Goal: Task Accomplishment & Management: Use online tool/utility

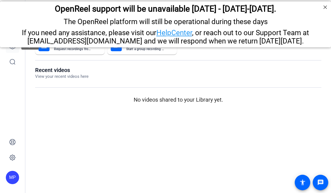
click at [8, 50] on link at bounding box center [12, 46] width 13 height 13
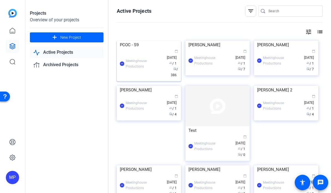
click at [146, 41] on img at bounding box center [149, 41] width 64 height 0
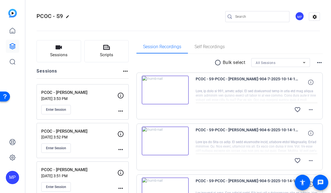
click at [164, 92] on img at bounding box center [165, 89] width 47 height 29
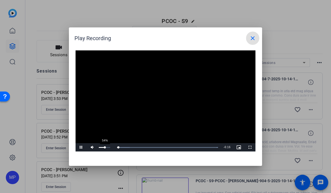
drag, startPoint x: 109, startPoint y: 148, endPoint x: 104, endPoint y: 148, distance: 4.4
click at [104, 148] on div "Volume Level" at bounding box center [102, 147] width 6 height 1
drag, startPoint x: 104, startPoint y: 148, endPoint x: 109, endPoint y: 149, distance: 4.2
click at [109, 149] on div "90%" at bounding box center [104, 147] width 14 height 8
click at [106, 148] on div "63%" at bounding box center [104, 147] width 14 height 8
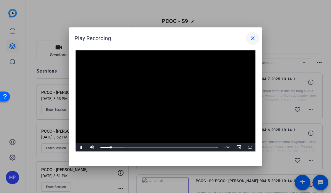
click at [253, 40] on mat-icon "close" at bounding box center [252, 38] width 7 height 7
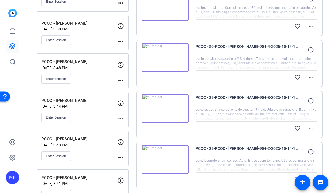
scroll to position [435, 0]
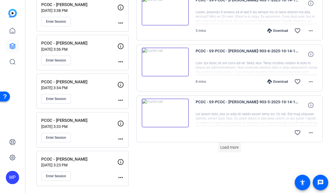
click at [239, 143] on span at bounding box center [229, 146] width 23 height 13
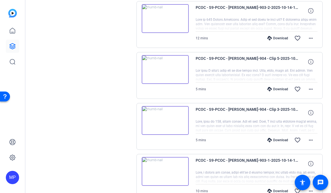
scroll to position [927, 0]
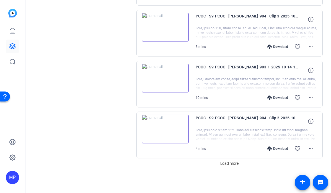
click at [164, 77] on img at bounding box center [165, 78] width 47 height 29
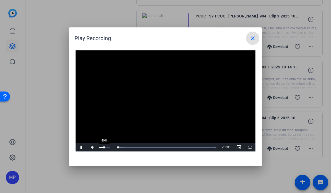
click at [104, 147] on div "49%" at bounding box center [104, 147] width 11 height 1
click at [81, 147] on span "Video Player" at bounding box center [80, 147] width 11 height 0
click at [101, 146] on div "20%" at bounding box center [104, 147] width 14 height 8
click at [101, 146] on div "24%" at bounding box center [104, 147] width 14 height 8
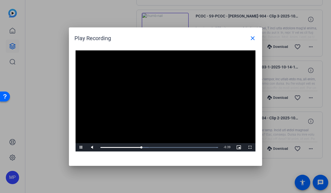
click at [173, 78] on video "Video Player" at bounding box center [165, 100] width 180 height 101
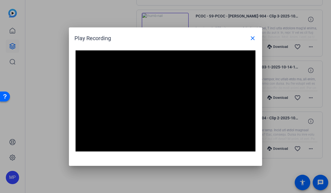
click at [186, 110] on video "Video Player" at bounding box center [165, 100] width 180 height 101
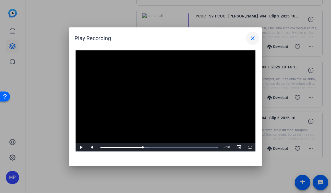
click at [254, 35] on mat-icon "close" at bounding box center [252, 38] width 7 height 7
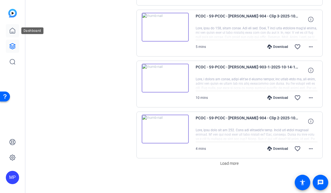
click at [15, 28] on icon at bounding box center [12, 30] width 7 height 7
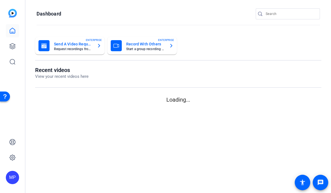
scroll to position [0, 0]
click at [10, 47] on icon at bounding box center [12, 46] width 7 height 7
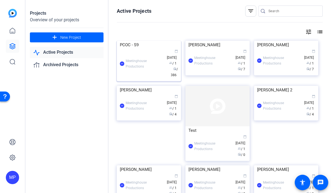
click at [143, 41] on img at bounding box center [149, 41] width 64 height 0
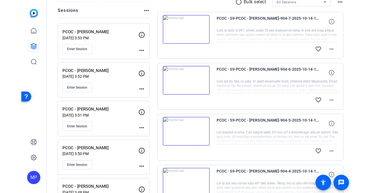
scroll to position [57, 0]
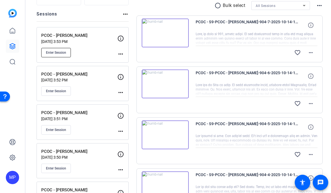
click at [62, 53] on span "Enter Session" at bounding box center [56, 52] width 20 height 4
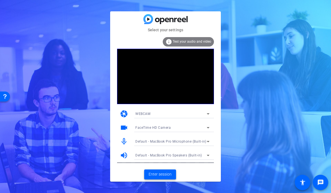
click at [162, 174] on span "Enter session" at bounding box center [159, 174] width 23 height 6
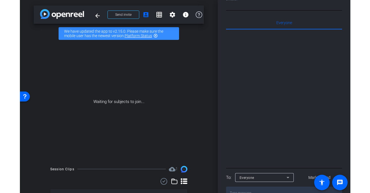
scroll to position [122, 0]
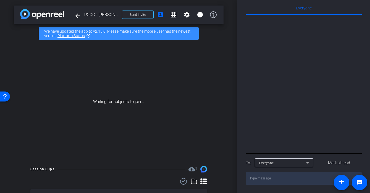
click at [316, 40] on div at bounding box center [304, 83] width 116 height 137
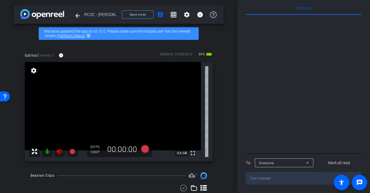
scroll to position [0, 0]
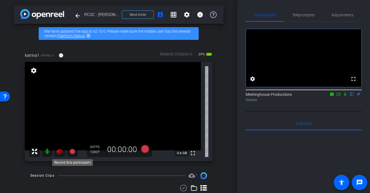
click at [57, 152] on icon at bounding box center [60, 151] width 6 height 6
click at [330, 14] on span "Adjustments" at bounding box center [343, 15] width 22 height 4
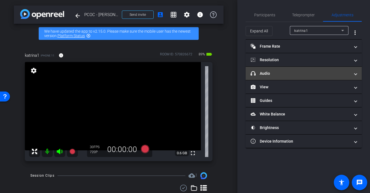
click at [272, 74] on mat-panel-title "headphone icon Audio" at bounding box center [300, 73] width 99 height 6
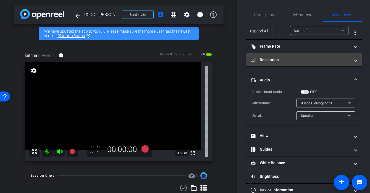
click at [284, 55] on mat-expansion-panel-header "Resolution" at bounding box center [304, 59] width 116 height 13
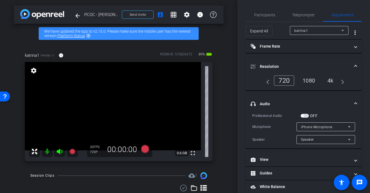
click at [330, 81] on div "4k" at bounding box center [330, 80] width 14 height 9
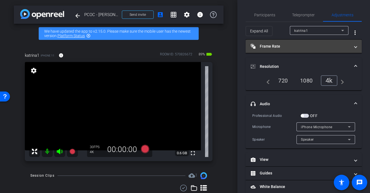
click at [313, 47] on mat-panel-title "Frame Rate Frame Rate" at bounding box center [300, 46] width 99 height 6
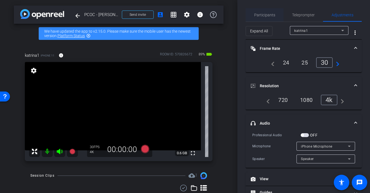
click at [269, 16] on span "Participants" at bounding box center [264, 15] width 21 height 4
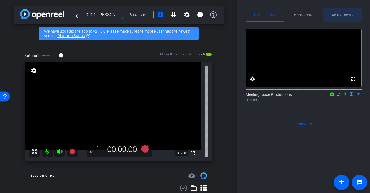
click at [330, 16] on span "Adjustments" at bounding box center [343, 15] width 22 height 4
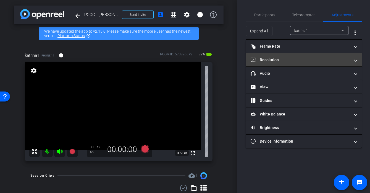
click at [277, 63] on mat-expansion-panel-header "Resolution" at bounding box center [304, 59] width 116 height 13
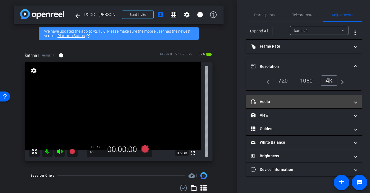
click at [274, 97] on mat-expansion-panel-header "headphone icon Audio" at bounding box center [304, 101] width 116 height 13
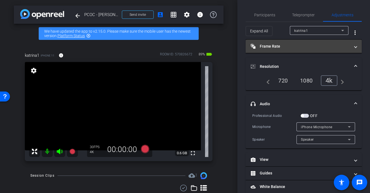
click at [293, 49] on mat-expansion-panel-header "Frame Rate Frame Rate" at bounding box center [304, 46] width 116 height 13
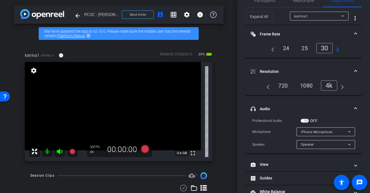
scroll to position [14, 0]
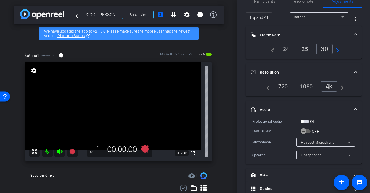
click at [303, 122] on span "button" at bounding box center [302, 121] width 3 height 3
click at [302, 131] on icon "button" at bounding box center [303, 131] width 5 height 5
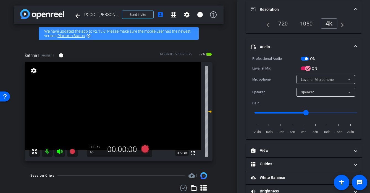
scroll to position [0, 0]
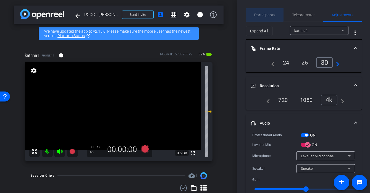
click at [264, 14] on span "Participants" at bounding box center [264, 15] width 21 height 4
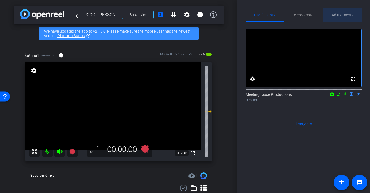
click at [330, 11] on span "Adjustments" at bounding box center [343, 14] width 22 height 13
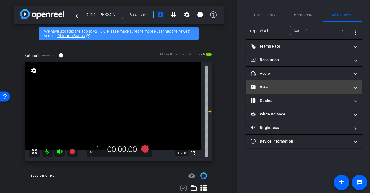
click at [272, 88] on mat-panel-title "View" at bounding box center [300, 87] width 99 height 6
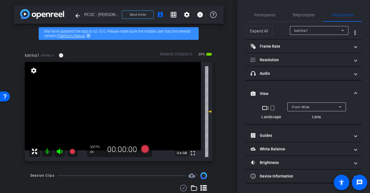
click at [323, 105] on div "Front Wide" at bounding box center [315, 106] width 47 height 7
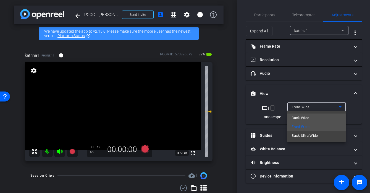
click at [313, 116] on mat-option "Back Wide" at bounding box center [316, 117] width 59 height 9
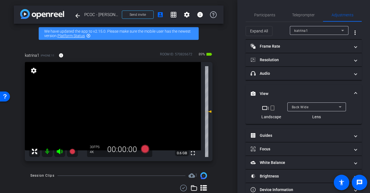
click at [121, 99] on video at bounding box center [113, 106] width 176 height 88
click at [39, 76] on div at bounding box center [32, 69] width 14 height 14
click at [121, 99] on div at bounding box center [121, 99] width 14 height 14
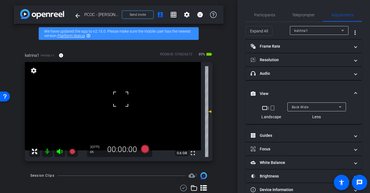
click at [121, 99] on div at bounding box center [121, 99] width 14 height 14
click at [125, 99] on video at bounding box center [113, 106] width 176 height 88
click at [125, 99] on div at bounding box center [121, 99] width 14 height 14
click at [119, 92] on span at bounding box center [119, 92] width 0 height 0
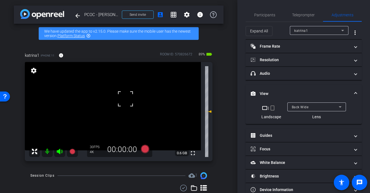
click at [121, 98] on div at bounding box center [126, 99] width 14 height 14
click at [194, 156] on mat-icon "fullscreen" at bounding box center [193, 153] width 7 height 7
click at [119, 96] on video at bounding box center [113, 106] width 176 height 88
click at [119, 96] on div at bounding box center [119, 97] width 14 height 14
click at [118, 101] on div at bounding box center [119, 97] width 14 height 14
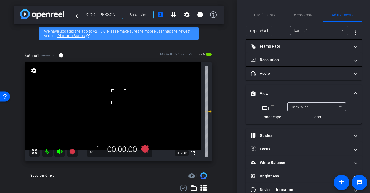
click at [118, 101] on div at bounding box center [119, 97] width 14 height 14
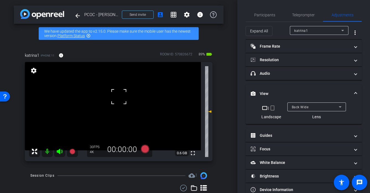
click at [118, 101] on div at bounding box center [119, 97] width 14 height 14
click at [119, 99] on div at bounding box center [119, 97] width 14 height 14
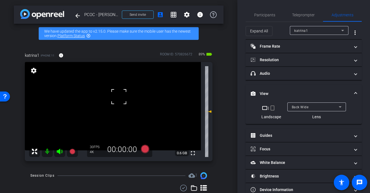
click at [119, 99] on div at bounding box center [119, 97] width 14 height 14
click at [194, 155] on mat-icon "fullscreen" at bounding box center [193, 153] width 7 height 7
click at [120, 103] on video at bounding box center [113, 106] width 176 height 88
click at [187, 148] on div at bounding box center [194, 155] width 14 height 14
click at [120, 103] on div at bounding box center [120, 103] width 14 height 14
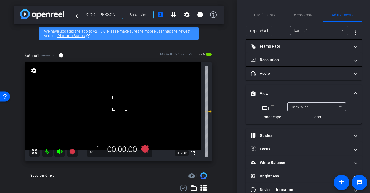
click at [118, 101] on div at bounding box center [120, 103] width 14 height 14
click at [193, 155] on mat-icon "fullscreen" at bounding box center [193, 153] width 7 height 7
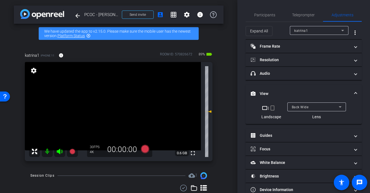
click at [119, 98] on video at bounding box center [113, 106] width 176 height 88
click at [186, 148] on div at bounding box center [193, 155] width 14 height 14
click at [111, 101] on video at bounding box center [113, 106] width 176 height 88
click at [112, 101] on div at bounding box center [119, 98] width 14 height 14
click at [116, 99] on div at bounding box center [111, 102] width 14 height 14
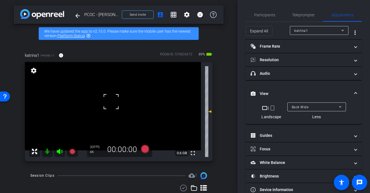
click at [116, 99] on div at bounding box center [111, 102] width 14 height 14
click at [119, 96] on video at bounding box center [113, 106] width 176 height 88
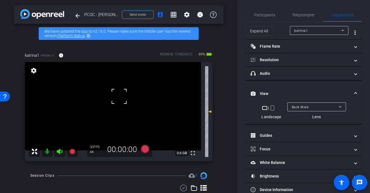
click at [119, 96] on div at bounding box center [119, 96] width 14 height 14
click at [125, 102] on video at bounding box center [113, 106] width 176 height 88
click at [125, 102] on div at bounding box center [125, 102] width 14 height 14
click at [122, 98] on div at bounding box center [125, 102] width 14 height 14
click at [194, 158] on span at bounding box center [192, 152] width 13 height 13
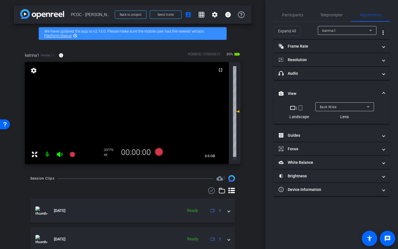
click at [198, 97] on video at bounding box center [127, 113] width 204 height 102
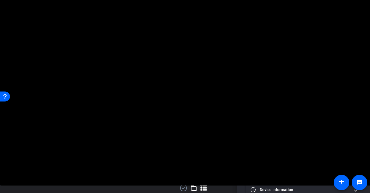
click at [114, 101] on video at bounding box center [185, 92] width 370 height 185
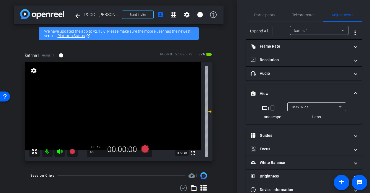
click at [191, 101] on div at bounding box center [198, 97] width 14 height 14
click at [267, 18] on span "Participants" at bounding box center [264, 14] width 21 height 13
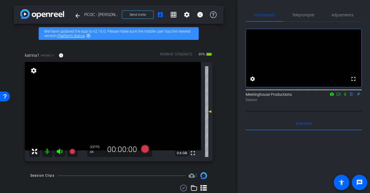
click at [111, 104] on video at bounding box center [113, 106] width 176 height 88
click at [330, 18] on span "Adjustments" at bounding box center [343, 14] width 22 height 13
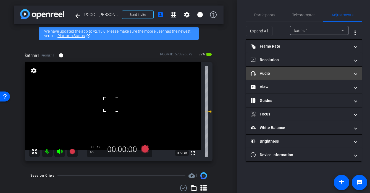
click at [286, 75] on mat-panel-title "headphone icon Audio" at bounding box center [300, 73] width 99 height 6
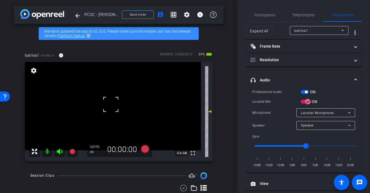
click at [115, 93] on video at bounding box center [113, 106] width 176 height 88
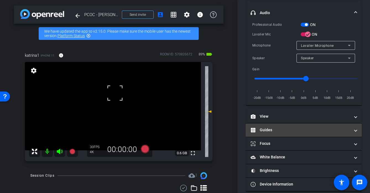
scroll to position [73, 0]
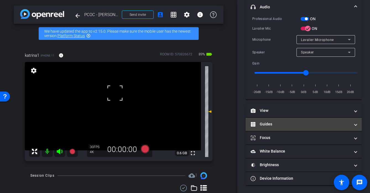
click at [274, 117] on mat-expansion-panel-header "Guides" at bounding box center [304, 123] width 116 height 13
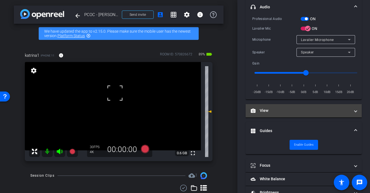
click at [275, 111] on mat-panel-title "View" at bounding box center [300, 111] width 99 height 6
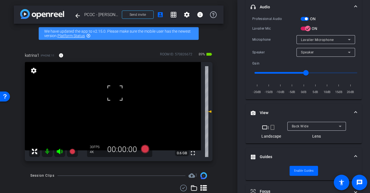
click at [109, 107] on video at bounding box center [113, 106] width 176 height 88
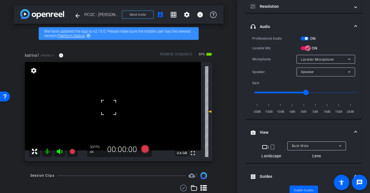
scroll to position [56, 0]
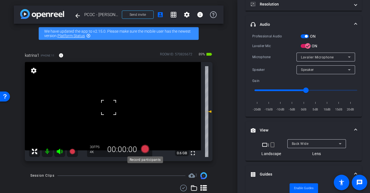
click at [147, 145] on icon at bounding box center [144, 149] width 13 height 10
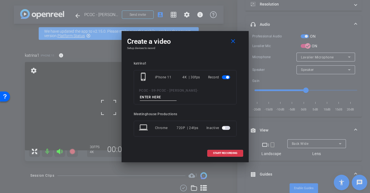
click at [164, 96] on input at bounding box center [158, 97] width 37 height 7
type input "903 audio test"
click at [234, 153] on span "START RECORDING" at bounding box center [225, 152] width 24 height 3
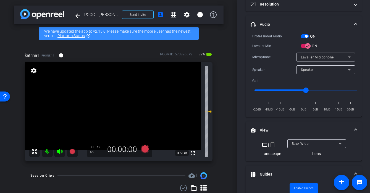
scroll to position [62, 0]
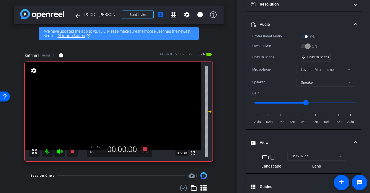
click at [113, 102] on video at bounding box center [113, 106] width 176 height 88
click at [113, 102] on div at bounding box center [109, 107] width 14 height 14
click at [318, 59] on div "mic_none Speaking..." at bounding box center [313, 57] width 25 height 8
click at [112, 99] on video at bounding box center [113, 106] width 176 height 88
click at [112, 99] on div at bounding box center [112, 100] width 14 height 14
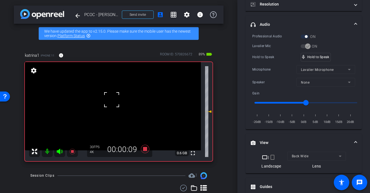
click at [112, 93] on div at bounding box center [112, 100] width 14 height 14
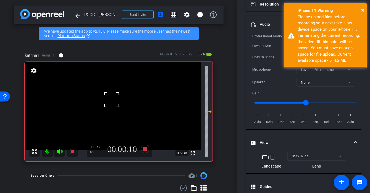
click at [112, 93] on div at bounding box center [112, 100] width 14 height 14
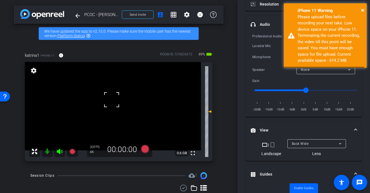
click at [112, 93] on div at bounding box center [112, 100] width 14 height 14
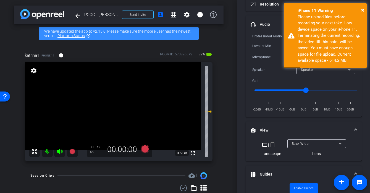
click at [110, 101] on video at bounding box center [113, 106] width 176 height 88
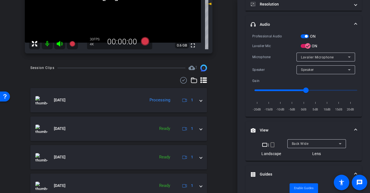
scroll to position [107, 0]
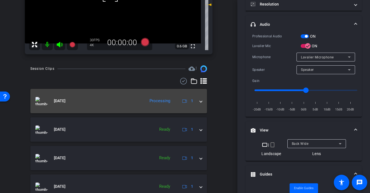
click at [141, 111] on mat-expansion-panel-header "[DATE] Processing 1" at bounding box center [118, 101] width 177 height 24
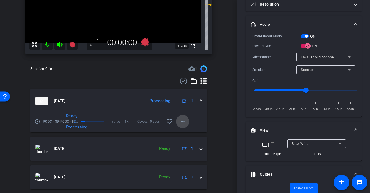
click at [181, 124] on mat-icon "more_horiz" at bounding box center [182, 121] width 7 height 7
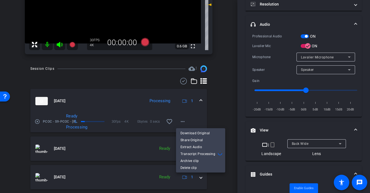
click at [218, 123] on div at bounding box center [185, 96] width 370 height 193
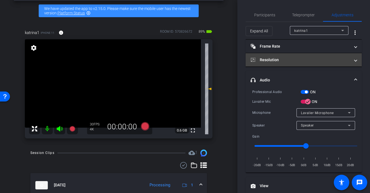
scroll to position [1, 0]
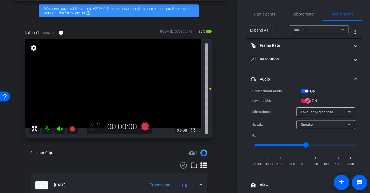
click at [116, 87] on video at bounding box center [113, 83] width 176 height 88
click at [116, 87] on div at bounding box center [116, 87] width 14 height 14
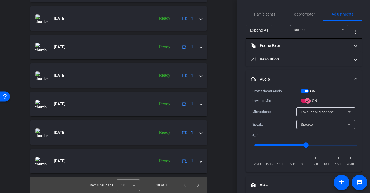
scroll to position [0, 0]
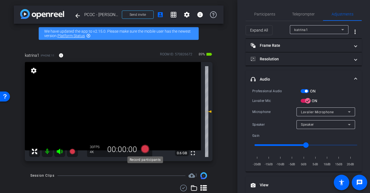
click at [145, 149] on icon at bounding box center [145, 149] width 8 height 8
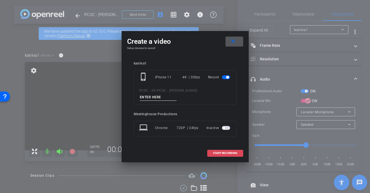
click at [238, 152] on span at bounding box center [225, 152] width 35 height 13
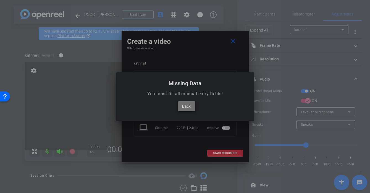
click at [192, 103] on span at bounding box center [187, 105] width 18 height 13
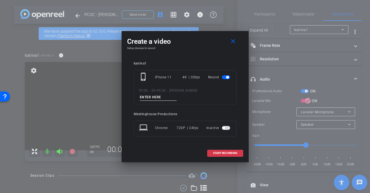
click at [170, 96] on input at bounding box center [158, 97] width 37 height 7
type input "test2"
click at [230, 153] on span "START RECORDING" at bounding box center [225, 152] width 24 height 3
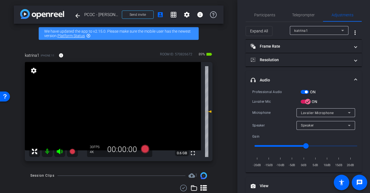
click at [116, 97] on video at bounding box center [113, 106] width 176 height 88
click at [116, 102] on video at bounding box center [113, 106] width 176 height 88
click at [112, 102] on div at bounding box center [116, 102] width 14 height 14
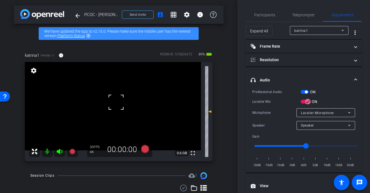
click at [117, 93] on video at bounding box center [113, 106] width 176 height 88
click at [118, 95] on div at bounding box center [116, 102] width 14 height 14
click at [124, 94] on div at bounding box center [117, 93] width 14 height 14
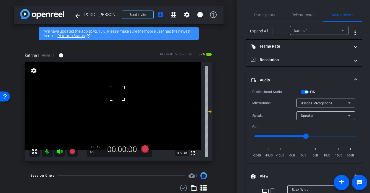
click at [124, 94] on div at bounding box center [117, 93] width 14 height 14
click at [120, 95] on div at bounding box center [117, 93] width 14 height 14
click at [114, 100] on video at bounding box center [113, 106] width 176 height 88
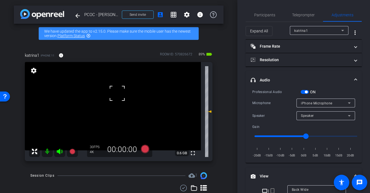
click at [114, 100] on div at bounding box center [117, 93] width 14 height 14
click at [108, 96] on div at bounding box center [114, 100] width 14 height 14
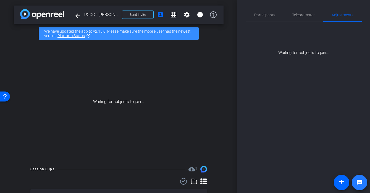
click at [330, 177] on span at bounding box center [359, 182] width 13 height 13
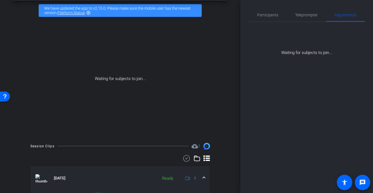
scroll to position [25, 0]
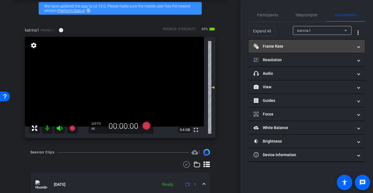
click at [293, 48] on mat-panel-title "Frame Rate Frame Rate" at bounding box center [303, 46] width 99 height 6
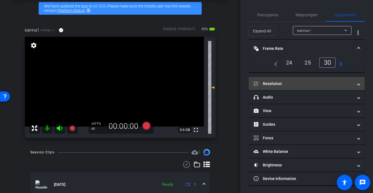
click at [314, 81] on mat-panel-title "Resolution" at bounding box center [303, 84] width 99 height 6
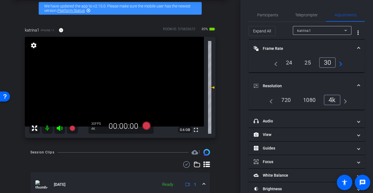
click at [106, 74] on video at bounding box center [114, 82] width 179 height 90
click at [106, 74] on div at bounding box center [106, 74] width 14 height 14
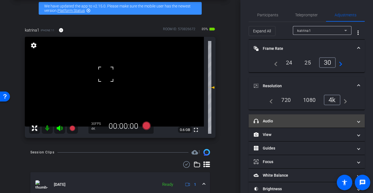
click at [279, 121] on mat-panel-title "headphone icon Audio" at bounding box center [303, 121] width 99 height 6
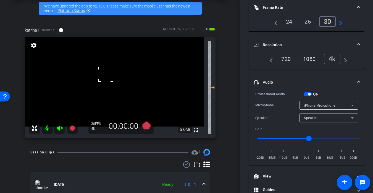
scroll to position [40, 0]
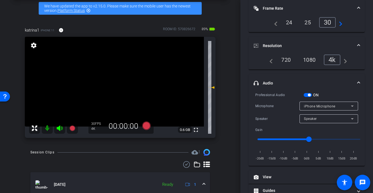
click at [108, 74] on video at bounding box center [114, 82] width 179 height 90
click at [108, 74] on div at bounding box center [106, 74] width 14 height 14
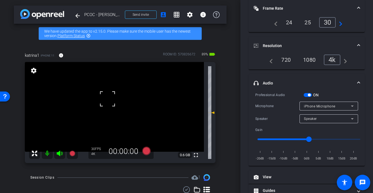
scroll to position [0, 0]
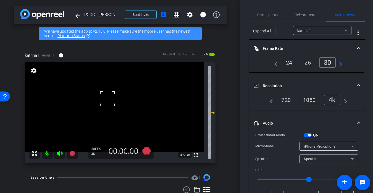
click at [109, 100] on div at bounding box center [108, 99] width 14 height 14
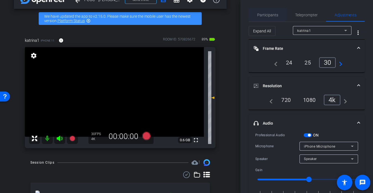
click at [278, 17] on div "Participants" at bounding box center [268, 14] width 38 height 13
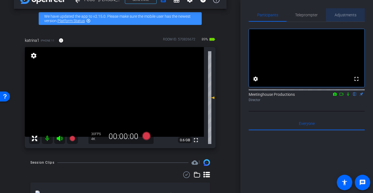
click at [330, 15] on span "Adjustments" at bounding box center [346, 15] width 22 height 4
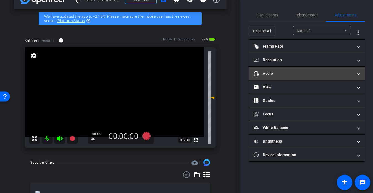
click at [285, 67] on mat-expansion-panel-header "headphone icon Audio" at bounding box center [307, 73] width 116 height 13
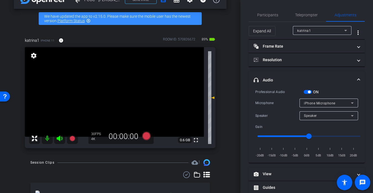
click at [265, 78] on mat-panel-title "headphone icon Audio" at bounding box center [303, 80] width 99 height 6
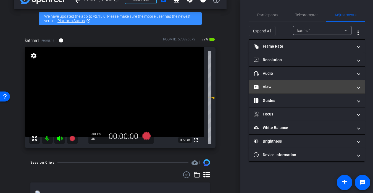
click at [271, 91] on mat-expansion-panel-header "View" at bounding box center [307, 86] width 116 height 13
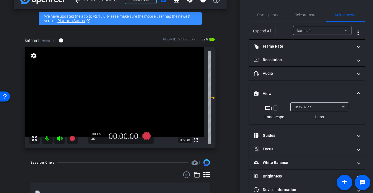
click at [271, 91] on mat-panel-title "View" at bounding box center [303, 94] width 99 height 6
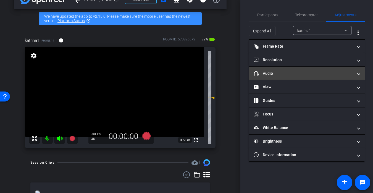
click at [281, 77] on mat-expansion-panel-header "headphone icon Audio" at bounding box center [307, 73] width 116 height 13
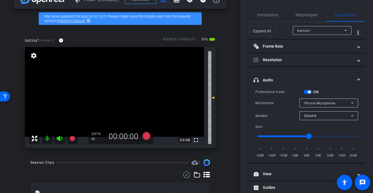
click at [114, 91] on video at bounding box center [114, 92] width 179 height 90
click at [114, 91] on div at bounding box center [114, 91] width 14 height 14
click at [106, 89] on video at bounding box center [114, 92] width 179 height 90
click at [107, 89] on div at bounding box center [114, 91] width 14 height 14
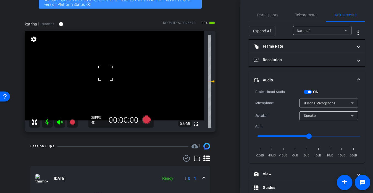
scroll to position [36, 0]
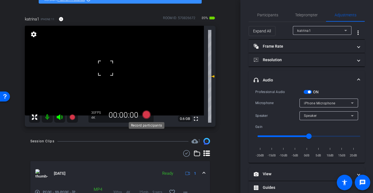
click at [144, 115] on icon at bounding box center [146, 114] width 8 height 8
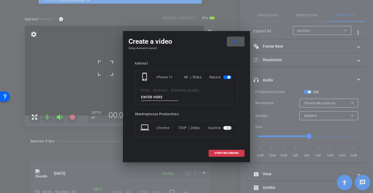
click at [163, 99] on input at bounding box center [159, 97] width 37 height 7
type input "test for video"
click at [236, 148] on span at bounding box center [226, 152] width 35 height 13
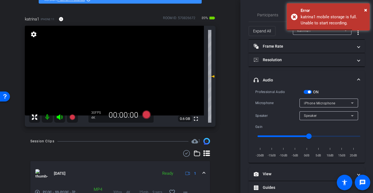
click at [110, 74] on video at bounding box center [114, 71] width 179 height 90
click at [330, 10] on span "×" at bounding box center [365, 10] width 3 height 7
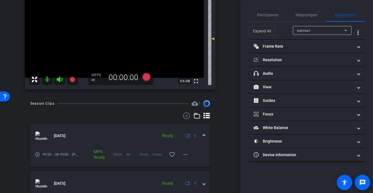
scroll to position [85, 0]
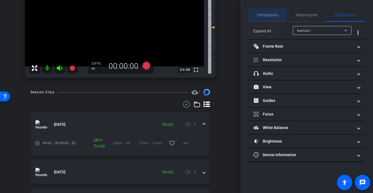
click at [266, 15] on span "Participants" at bounding box center [267, 15] width 21 height 4
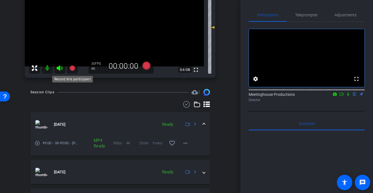
click at [72, 68] on icon at bounding box center [72, 68] width 6 height 6
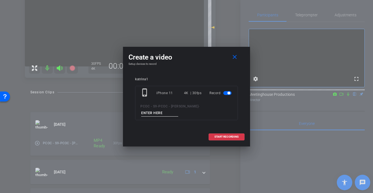
click at [149, 110] on input at bounding box center [159, 112] width 37 height 7
type input "video test"
click at [222, 134] on span at bounding box center [226, 136] width 35 height 13
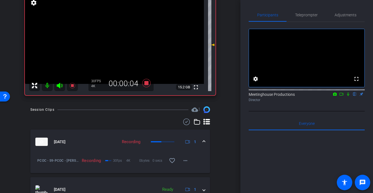
scroll to position [67, 0]
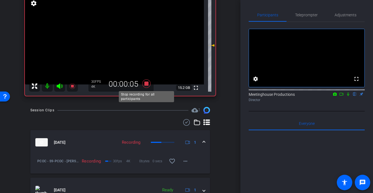
click at [149, 84] on icon at bounding box center [146, 83] width 13 height 10
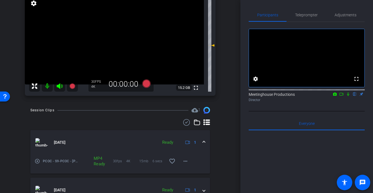
scroll to position [39, 0]
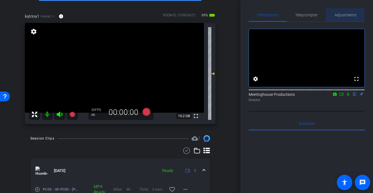
click at [330, 18] on span "Adjustments" at bounding box center [346, 14] width 22 height 13
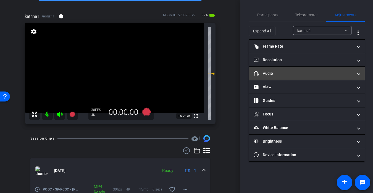
click at [275, 73] on mat-panel-title "headphone icon Audio" at bounding box center [303, 73] width 99 height 6
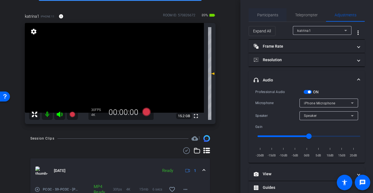
click at [271, 14] on span "Participants" at bounding box center [267, 15] width 21 height 4
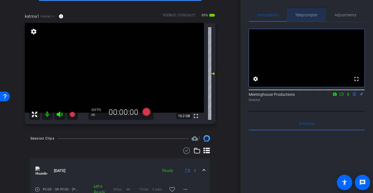
click at [310, 14] on span "Teleprompter" at bounding box center [306, 15] width 23 height 4
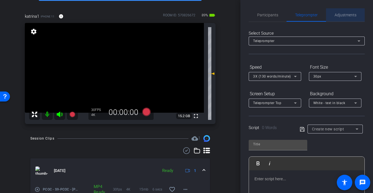
click at [330, 15] on span "Adjustments" at bounding box center [346, 15] width 22 height 4
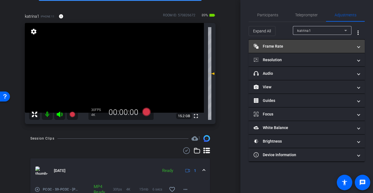
click at [293, 50] on mat-expansion-panel-header "Frame Rate Frame Rate" at bounding box center [307, 46] width 116 height 13
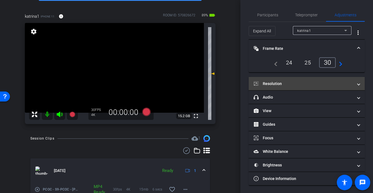
click at [319, 86] on mat-panel-title "Resolution" at bounding box center [303, 84] width 99 height 6
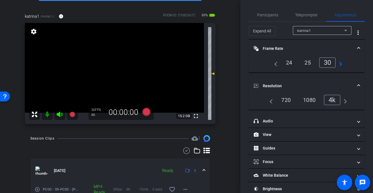
click at [330, 98] on div "4k" at bounding box center [332, 100] width 17 height 11
click at [329, 63] on div "30" at bounding box center [327, 62] width 17 height 11
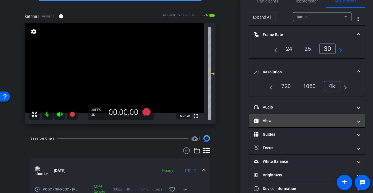
click at [283, 119] on mat-panel-title "View" at bounding box center [303, 121] width 99 height 6
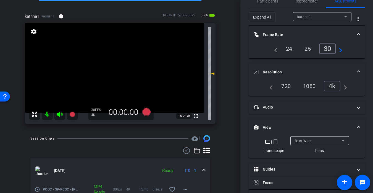
click at [126, 66] on video at bounding box center [114, 68] width 179 height 90
click at [114, 57] on video at bounding box center [114, 68] width 179 height 90
click at [118, 69] on video at bounding box center [114, 68] width 179 height 90
click at [118, 69] on div at bounding box center [118, 69] width 14 height 14
click at [111, 77] on video at bounding box center [114, 68] width 179 height 90
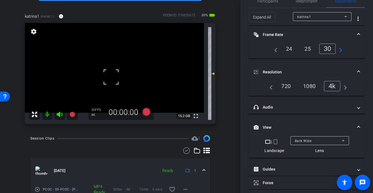
click at [111, 77] on div at bounding box center [111, 77] width 14 height 14
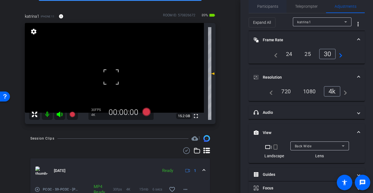
click at [269, 9] on span "Participants" at bounding box center [267, 6] width 21 height 13
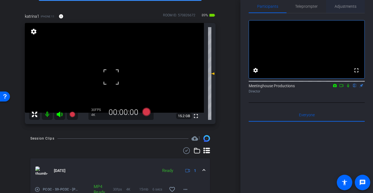
click at [330, 7] on span "Adjustments" at bounding box center [346, 6] width 22 height 4
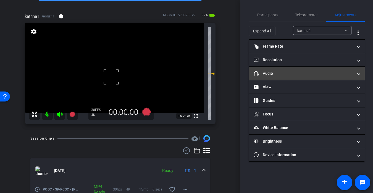
click at [280, 69] on mat-expansion-panel-header "headphone icon Audio" at bounding box center [307, 73] width 116 height 13
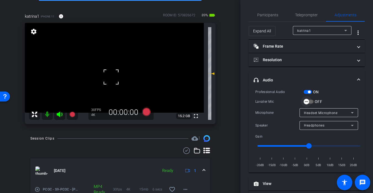
click at [308, 102] on icon "button" at bounding box center [306, 101] width 5 height 5
click at [108, 80] on video at bounding box center [114, 68] width 179 height 90
click at [108, 80] on div at bounding box center [108, 80] width 14 height 14
click at [112, 72] on video at bounding box center [114, 68] width 179 height 90
click at [113, 69] on div at bounding box center [112, 72] width 14 height 14
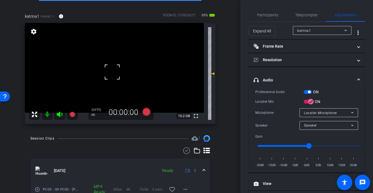
click at [112, 77] on div at bounding box center [112, 72] width 14 height 14
click at [197, 118] on mat-icon "fullscreen" at bounding box center [196, 115] width 7 height 7
click at [114, 62] on video at bounding box center [114, 68] width 179 height 90
click at [190, 111] on div at bounding box center [197, 118] width 14 height 14
click at [149, 111] on icon at bounding box center [146, 112] width 8 height 8
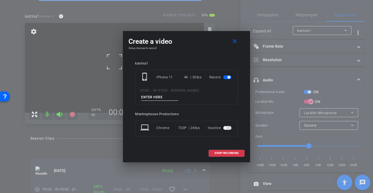
click at [172, 99] on input at bounding box center [159, 97] width 37 height 7
click at [239, 43] on span at bounding box center [236, 41] width 18 height 13
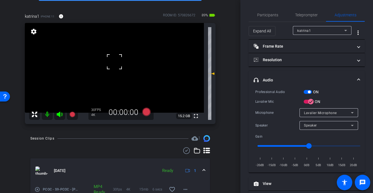
click at [114, 62] on div at bounding box center [115, 62] width 14 height 14
click at [114, 62] on video at bounding box center [114, 68] width 179 height 90
click at [150, 113] on icon at bounding box center [146, 112] width 13 height 10
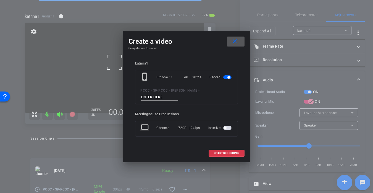
click at [161, 97] on input at bounding box center [159, 97] width 37 height 7
click at [146, 96] on input "story" at bounding box center [159, 97] width 37 height 7
type input "903 audio test**"
click at [227, 148] on span at bounding box center [226, 152] width 35 height 13
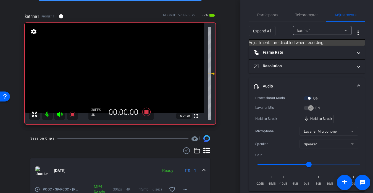
click at [115, 70] on video at bounding box center [114, 68] width 179 height 90
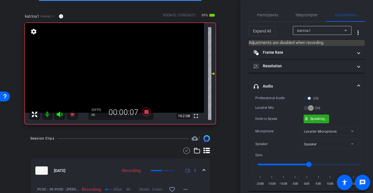
click at [325, 120] on div "mic_none Speaking..." at bounding box center [316, 119] width 25 height 8
click at [109, 62] on video at bounding box center [114, 68] width 179 height 90
click at [109, 62] on div at bounding box center [110, 62] width 14 height 14
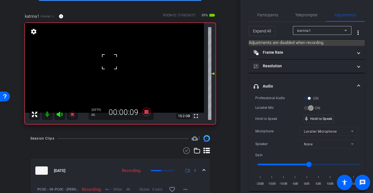
click at [109, 62] on div at bounding box center [110, 62] width 14 height 14
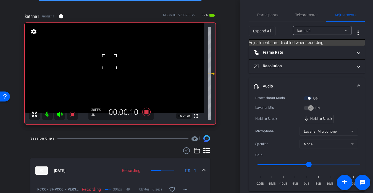
click at [111, 62] on div at bounding box center [110, 62] width 14 height 14
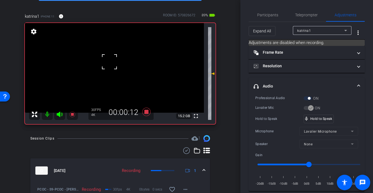
click at [108, 62] on div at bounding box center [110, 62] width 14 height 14
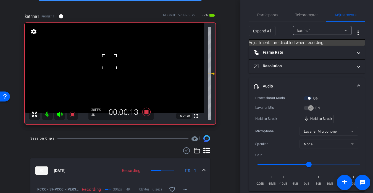
click at [108, 62] on div at bounding box center [110, 62] width 14 height 14
click at [113, 64] on div at bounding box center [110, 62] width 14 height 14
click at [113, 64] on video at bounding box center [114, 68] width 179 height 90
click at [103, 64] on video at bounding box center [114, 68] width 179 height 90
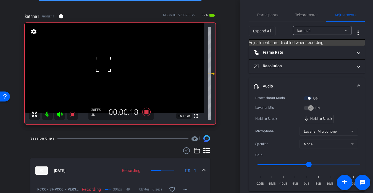
click at [103, 64] on div at bounding box center [103, 64] width 14 height 14
click at [108, 64] on div at bounding box center [103, 64] width 14 height 14
click at [145, 111] on icon at bounding box center [146, 112] width 8 height 8
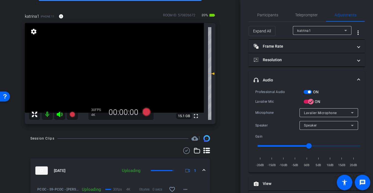
click at [111, 64] on video at bounding box center [114, 68] width 179 height 90
click at [111, 64] on div at bounding box center [111, 64] width 14 height 14
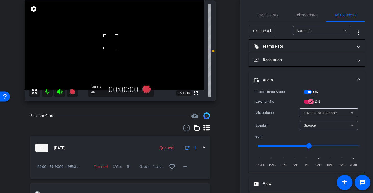
scroll to position [62, 0]
click at [111, 40] on video at bounding box center [114, 45] width 179 height 90
click at [111, 40] on div at bounding box center [111, 40] width 14 height 14
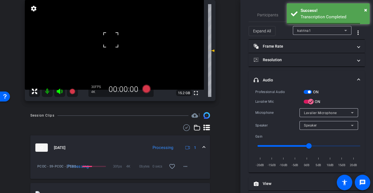
click at [104, 33] on span at bounding box center [104, 33] width 0 height 0
click at [185, 165] on mat-icon "more_horiz" at bounding box center [185, 166] width 7 height 7
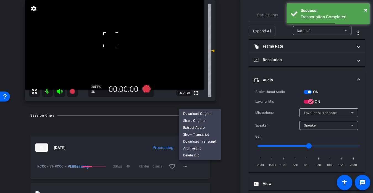
click at [229, 103] on div at bounding box center [186, 96] width 373 height 193
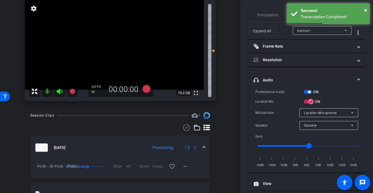
click at [107, 41] on div "fullscreen settings 15.2 GB" at bounding box center [120, 50] width 191 height 101
click at [108, 40] on video at bounding box center [114, 45] width 179 height 90
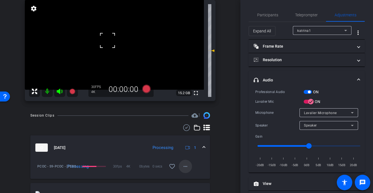
click at [183, 165] on mat-icon "more_horiz" at bounding box center [185, 166] width 7 height 7
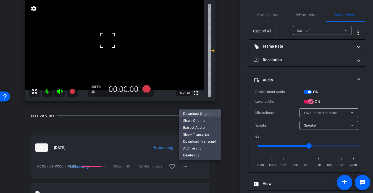
click at [203, 112] on span "Download Original" at bounding box center [199, 113] width 33 height 7
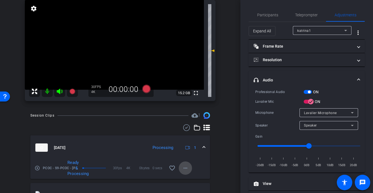
click at [184, 165] on mat-icon "more_horiz" at bounding box center [185, 167] width 7 height 7
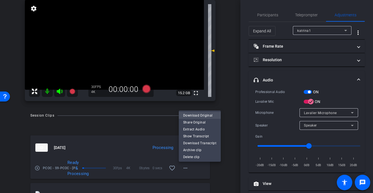
click at [196, 115] on span "Download Original" at bounding box center [199, 115] width 33 height 7
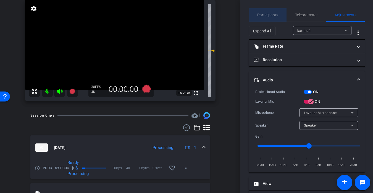
click at [270, 15] on span "Participants" at bounding box center [267, 15] width 21 height 4
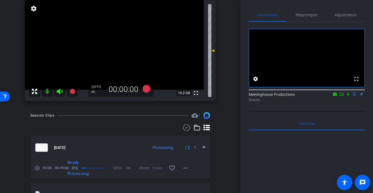
click at [114, 40] on video at bounding box center [114, 45] width 179 height 90
click at [114, 40] on div at bounding box center [114, 40] width 14 height 14
click at [112, 40] on video at bounding box center [114, 45] width 179 height 90
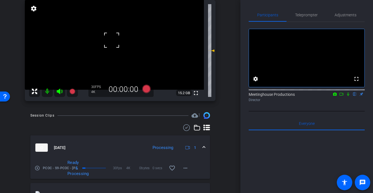
click at [112, 40] on div at bounding box center [112, 40] width 14 height 14
click at [112, 40] on video at bounding box center [114, 45] width 179 height 90
click at [112, 40] on div at bounding box center [112, 40] width 14 height 14
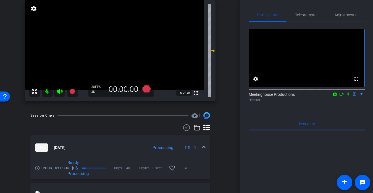
click at [116, 36] on video at bounding box center [114, 45] width 179 height 90
click at [116, 36] on div at bounding box center [112, 40] width 14 height 14
click at [108, 38] on video at bounding box center [114, 45] width 179 height 90
click at [108, 38] on div at bounding box center [108, 39] width 14 height 14
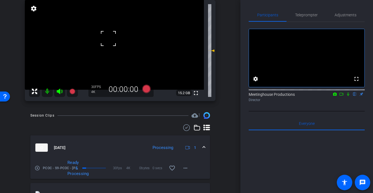
click at [108, 38] on div at bounding box center [108, 39] width 14 height 14
click at [111, 38] on video at bounding box center [114, 45] width 179 height 90
click at [111, 38] on div at bounding box center [111, 39] width 14 height 14
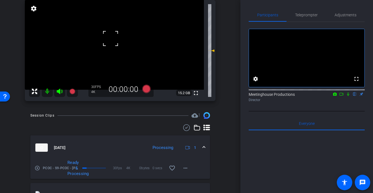
click at [111, 38] on div at bounding box center [111, 39] width 14 height 14
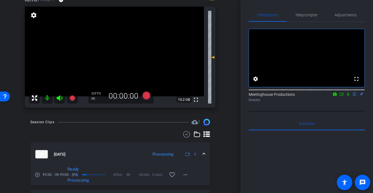
click at [109, 48] on video at bounding box center [114, 52] width 179 height 90
click at [109, 48] on div at bounding box center [110, 48] width 14 height 14
click at [330, 14] on div "Adjustments" at bounding box center [345, 14] width 39 height 13
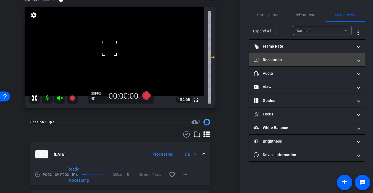
click at [293, 57] on mat-panel-title "Resolution" at bounding box center [303, 60] width 99 height 6
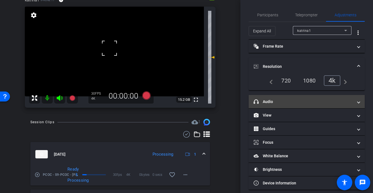
click at [283, 104] on mat-expansion-panel-header "headphone icon Audio" at bounding box center [307, 101] width 116 height 13
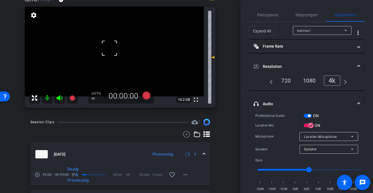
click at [281, 100] on mat-expansion-panel-header "headphone icon Audio" at bounding box center [307, 104] width 116 height 18
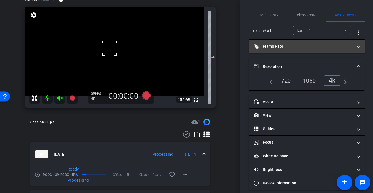
click at [292, 45] on mat-panel-title "Frame Rate Frame Rate" at bounding box center [303, 46] width 99 height 6
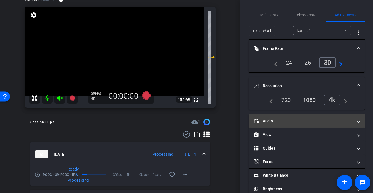
click at [266, 125] on mat-expansion-panel-header "headphone icon Audio" at bounding box center [307, 120] width 116 height 13
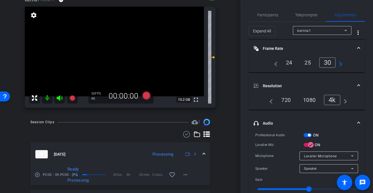
click at [266, 126] on mat-expansion-panel-header "headphone icon Audio" at bounding box center [307, 123] width 116 height 18
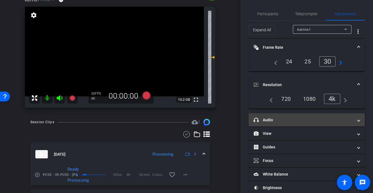
scroll to position [25, 0]
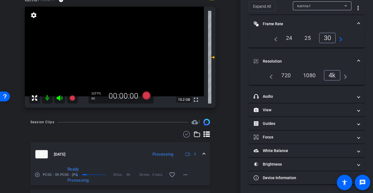
click at [112, 49] on video at bounding box center [114, 52] width 179 height 90
click at [112, 49] on div at bounding box center [112, 49] width 14 height 14
click at [110, 50] on div at bounding box center [112, 49] width 14 height 14
click at [106, 46] on div at bounding box center [112, 49] width 14 height 14
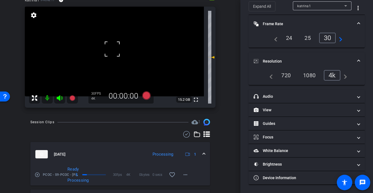
click at [105, 46] on div at bounding box center [112, 49] width 14 height 14
click at [117, 51] on video at bounding box center [114, 52] width 179 height 90
click at [117, 51] on div at bounding box center [112, 49] width 14 height 14
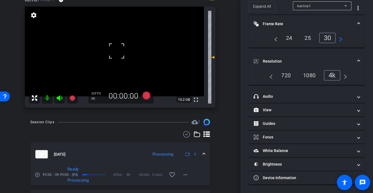
click at [117, 51] on div at bounding box center [117, 51] width 14 height 14
click at [330, 61] on span at bounding box center [359, 61] width 2 height 6
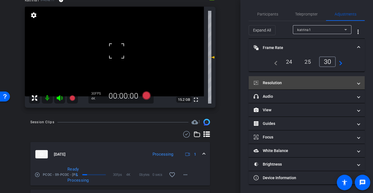
scroll to position [1, 0]
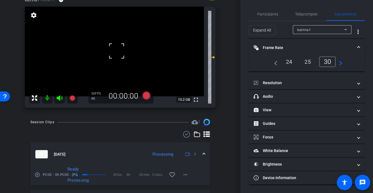
click at [330, 49] on mat-expansion-panel-header "Frame Rate Frame Rate" at bounding box center [307, 48] width 116 height 18
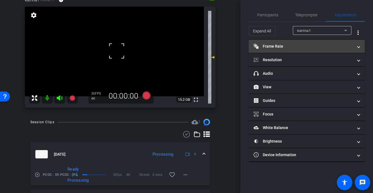
scroll to position [0, 0]
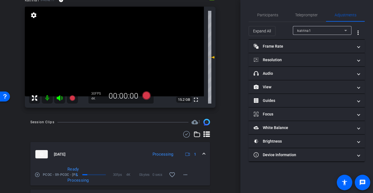
click at [109, 43] on video at bounding box center [114, 52] width 179 height 90
click at [109, 43] on div at bounding box center [110, 43] width 14 height 14
click at [109, 43] on video at bounding box center [114, 52] width 179 height 90
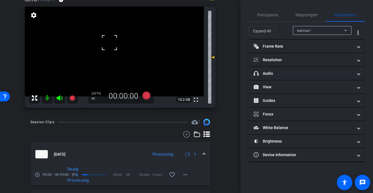
click at [109, 43] on div at bounding box center [110, 43] width 14 height 14
click at [108, 46] on div at bounding box center [110, 43] width 14 height 14
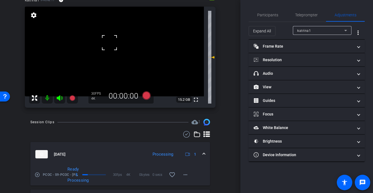
click at [108, 46] on div at bounding box center [110, 43] width 14 height 14
click at [108, 46] on video at bounding box center [114, 52] width 179 height 90
click at [119, 47] on video at bounding box center [114, 52] width 179 height 90
click at [109, 48] on video at bounding box center [114, 52] width 179 height 90
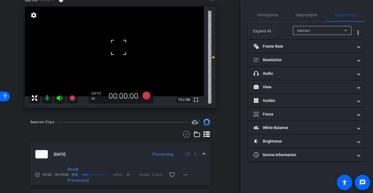
click at [112, 48] on div at bounding box center [119, 47] width 14 height 14
click at [109, 48] on div at bounding box center [109, 48] width 14 height 14
click at [109, 48] on video at bounding box center [114, 52] width 179 height 90
click at [109, 48] on div at bounding box center [109, 48] width 14 height 14
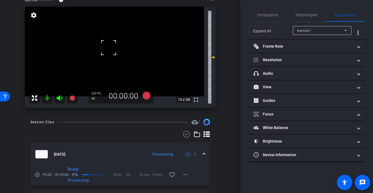
click at [109, 48] on div at bounding box center [109, 48] width 14 height 14
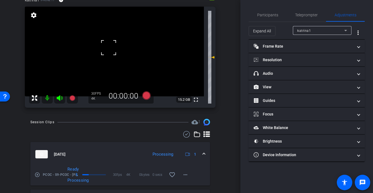
click at [109, 48] on div at bounding box center [109, 48] width 14 height 14
click at [109, 48] on video at bounding box center [114, 52] width 179 height 90
click at [109, 48] on div at bounding box center [109, 48] width 14 height 14
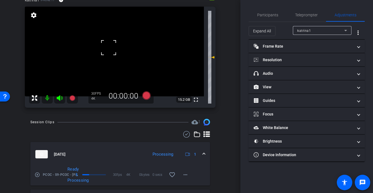
click at [108, 42] on div at bounding box center [109, 48] width 14 height 14
click at [109, 48] on div at bounding box center [109, 48] width 14 height 14
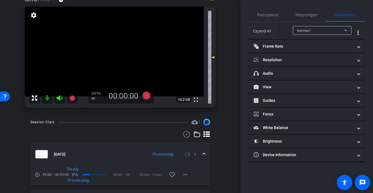
click at [109, 48] on video at bounding box center [114, 52] width 179 height 90
click at [113, 45] on div at bounding box center [109, 48] width 14 height 14
click at [274, 13] on span "Participants" at bounding box center [267, 15] width 21 height 4
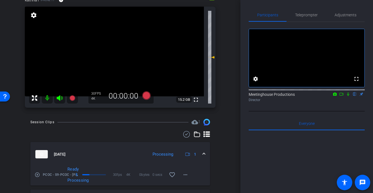
click at [114, 43] on video at bounding box center [114, 52] width 179 height 90
click at [114, 43] on div at bounding box center [114, 43] width 14 height 14
click at [115, 48] on video at bounding box center [114, 52] width 179 height 90
click at [115, 48] on div at bounding box center [115, 48] width 14 height 14
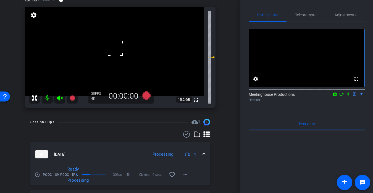
click at [115, 48] on div at bounding box center [115, 48] width 14 height 14
click at [113, 46] on div at bounding box center [115, 48] width 14 height 14
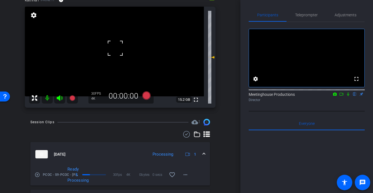
click at [113, 46] on div at bounding box center [115, 48] width 14 height 14
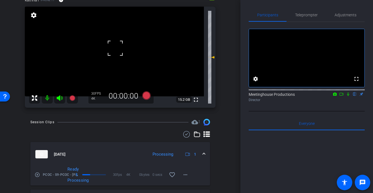
click at [113, 46] on div at bounding box center [115, 48] width 14 height 14
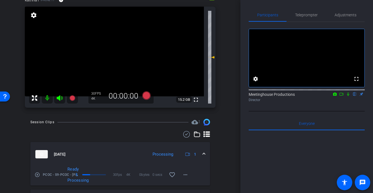
click at [111, 45] on video at bounding box center [114, 52] width 179 height 90
click at [111, 45] on div at bounding box center [111, 45] width 14 height 14
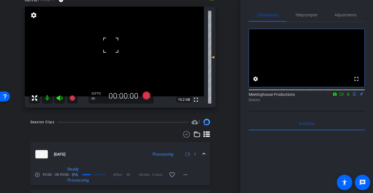
click at [111, 45] on div at bounding box center [111, 45] width 14 height 14
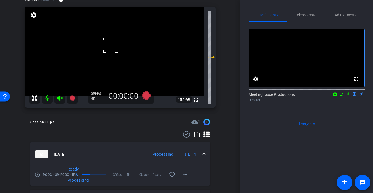
click at [111, 45] on div at bounding box center [111, 45] width 14 height 14
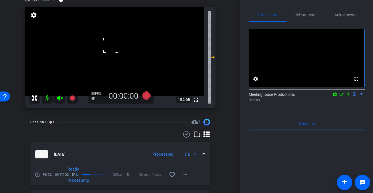
click at [111, 45] on div at bounding box center [111, 45] width 14 height 14
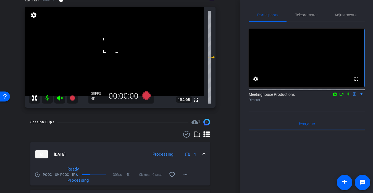
click at [111, 45] on div at bounding box center [111, 45] width 14 height 14
click at [111, 49] on div at bounding box center [111, 45] width 14 height 14
click at [111, 49] on video at bounding box center [114, 52] width 179 height 90
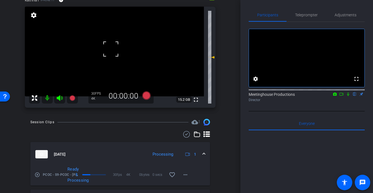
click at [111, 49] on div at bounding box center [111, 49] width 14 height 14
click at [112, 47] on div at bounding box center [111, 49] width 14 height 14
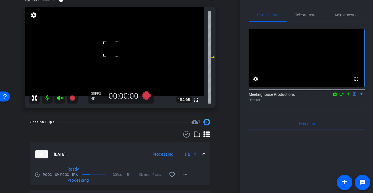
click at [112, 47] on div at bounding box center [111, 49] width 14 height 14
click at [113, 47] on video at bounding box center [114, 52] width 179 height 90
click at [113, 47] on div at bounding box center [113, 47] width 14 height 14
click at [114, 44] on div at bounding box center [113, 47] width 14 height 14
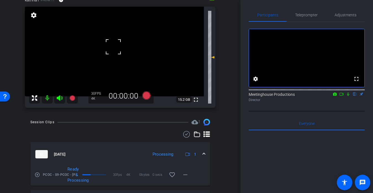
click at [114, 44] on div at bounding box center [113, 47] width 14 height 14
click at [114, 44] on video at bounding box center [114, 52] width 179 height 90
click at [114, 44] on div at bounding box center [114, 44] width 14 height 14
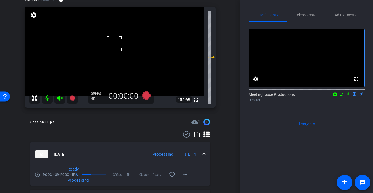
click at [114, 44] on div at bounding box center [114, 44] width 14 height 14
click at [114, 44] on video at bounding box center [114, 52] width 179 height 90
click at [114, 44] on div at bounding box center [114, 44] width 14 height 14
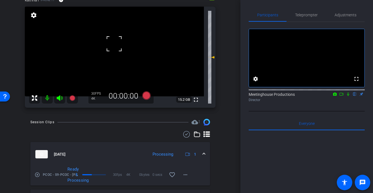
click at [114, 44] on div at bounding box center [114, 44] width 14 height 14
click at [113, 43] on div at bounding box center [114, 44] width 14 height 14
click at [108, 43] on div at bounding box center [114, 44] width 14 height 14
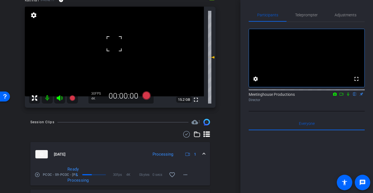
click at [108, 43] on video at bounding box center [114, 52] width 179 height 90
click at [104, 43] on div at bounding box center [108, 43] width 14 height 14
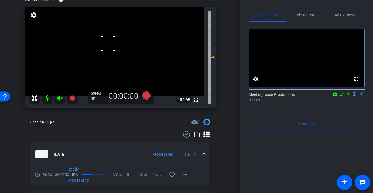
click at [106, 43] on div at bounding box center [108, 43] width 14 height 14
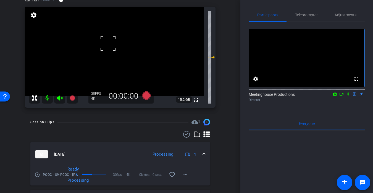
click at [106, 43] on div at bounding box center [108, 43] width 14 height 14
click at [106, 43] on video at bounding box center [114, 52] width 179 height 90
click at [106, 43] on div at bounding box center [106, 43] width 14 height 14
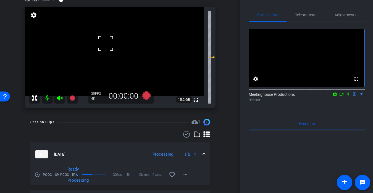
click at [106, 43] on div at bounding box center [106, 43] width 14 height 14
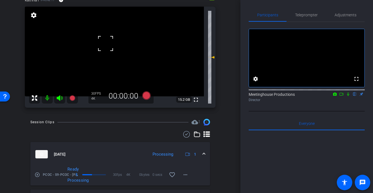
click at [106, 43] on div at bounding box center [106, 43] width 14 height 14
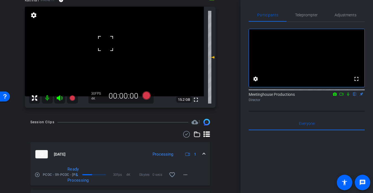
click at [106, 43] on div at bounding box center [106, 43] width 14 height 14
click at [114, 46] on video at bounding box center [114, 52] width 179 height 90
click at [114, 46] on div at bounding box center [114, 46] width 14 height 14
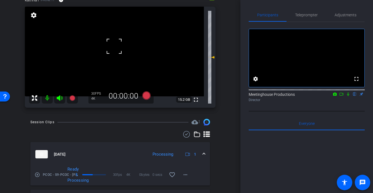
click at [114, 46] on div at bounding box center [114, 46] width 14 height 14
click at [115, 50] on video at bounding box center [114, 52] width 179 height 90
click at [115, 50] on div at bounding box center [115, 50] width 14 height 14
click at [111, 44] on div at bounding box center [115, 50] width 14 height 14
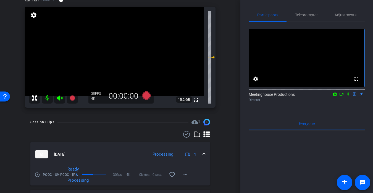
click at [111, 44] on div "fullscreen settings 15.2 GB" at bounding box center [120, 57] width 191 height 101
click at [111, 44] on video at bounding box center [114, 52] width 179 height 90
click at [111, 44] on div at bounding box center [111, 44] width 14 height 14
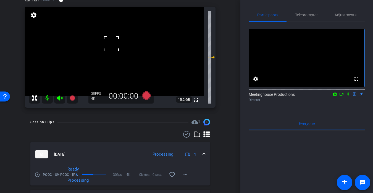
click at [111, 44] on div at bounding box center [111, 44] width 14 height 14
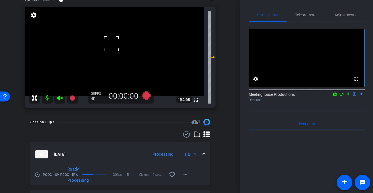
click at [111, 44] on div at bounding box center [111, 44] width 14 height 14
click at [110, 44] on video at bounding box center [114, 52] width 179 height 90
click at [110, 44] on div at bounding box center [111, 44] width 14 height 14
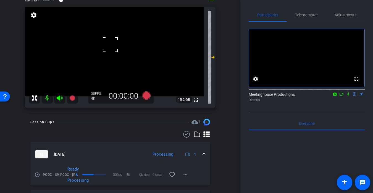
click at [110, 44] on div at bounding box center [110, 45] width 14 height 14
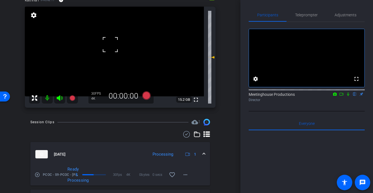
click at [110, 44] on div at bounding box center [110, 45] width 14 height 14
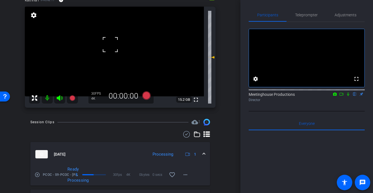
click at [110, 44] on div at bounding box center [110, 45] width 14 height 14
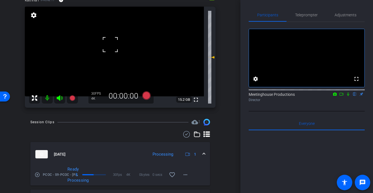
click at [110, 44] on div at bounding box center [110, 45] width 14 height 14
click at [107, 44] on div at bounding box center [110, 45] width 14 height 14
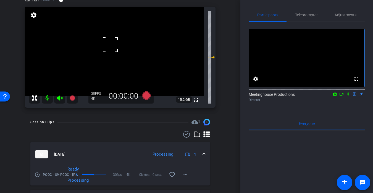
click at [107, 44] on div at bounding box center [110, 45] width 14 height 14
click at [107, 44] on div "fullscreen settings 15.2 GB" at bounding box center [120, 57] width 191 height 101
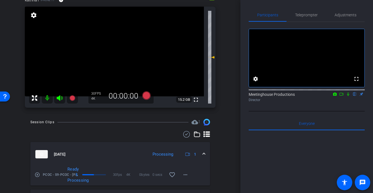
click at [107, 44] on video at bounding box center [114, 52] width 179 height 90
click at [107, 44] on div at bounding box center [110, 45] width 14 height 14
click at [107, 44] on div at bounding box center [107, 45] width 14 height 14
click at [118, 48] on video at bounding box center [114, 52] width 179 height 90
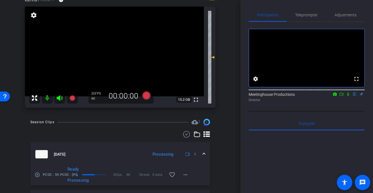
click at [114, 48] on div at bounding box center [107, 45] width 14 height 14
click at [106, 43] on video at bounding box center [114, 52] width 179 height 90
click at [105, 45] on div at bounding box center [106, 43] width 14 height 14
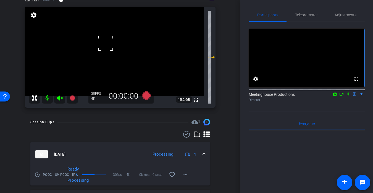
click at [105, 45] on div at bounding box center [106, 43] width 14 height 14
click at [113, 47] on video at bounding box center [114, 52] width 179 height 90
click at [103, 48] on video at bounding box center [114, 52] width 179 height 90
click at [106, 48] on div at bounding box center [113, 47] width 14 height 14
click at [105, 48] on div at bounding box center [103, 48] width 14 height 14
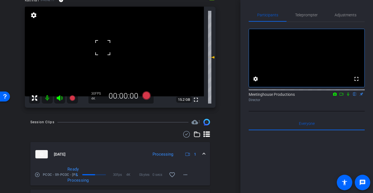
click at [101, 40] on video at bounding box center [114, 52] width 179 height 90
click at [101, 40] on div at bounding box center [101, 40] width 14 height 14
click at [115, 53] on video at bounding box center [114, 52] width 179 height 90
click at [101, 40] on video at bounding box center [114, 52] width 179 height 90
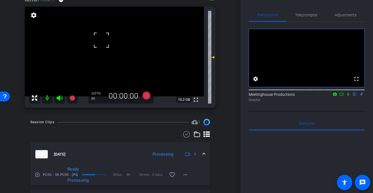
click at [101, 40] on div at bounding box center [102, 40] width 14 height 14
click at [111, 44] on video at bounding box center [114, 52] width 179 height 90
click at [111, 44] on div at bounding box center [111, 44] width 14 height 14
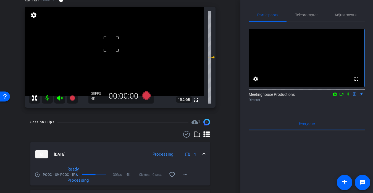
click at [111, 44] on div at bounding box center [111, 44] width 14 height 14
click at [111, 44] on video at bounding box center [114, 52] width 179 height 90
click at [111, 44] on div at bounding box center [111, 44] width 14 height 14
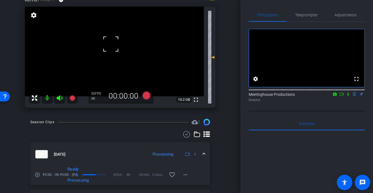
click at [111, 44] on div at bounding box center [111, 44] width 14 height 14
click at [112, 46] on div at bounding box center [111, 44] width 14 height 14
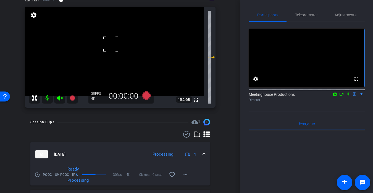
click at [112, 46] on div at bounding box center [111, 44] width 14 height 14
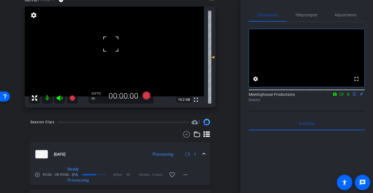
click at [112, 46] on div at bounding box center [111, 44] width 14 height 14
click at [112, 46] on video at bounding box center [114, 52] width 179 height 90
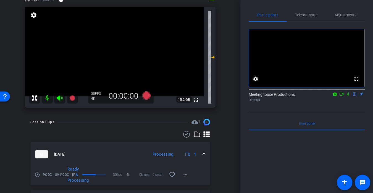
click at [112, 46] on div at bounding box center [111, 44] width 14 height 14
click at [112, 46] on div at bounding box center [112, 46] width 14 height 14
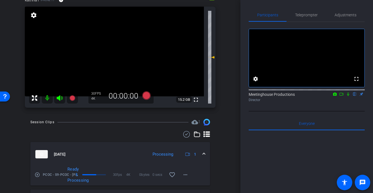
click at [117, 47] on video at bounding box center [114, 52] width 179 height 90
click at [117, 47] on div at bounding box center [117, 47] width 14 height 14
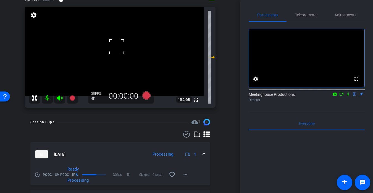
click at [117, 47] on div at bounding box center [117, 47] width 14 height 14
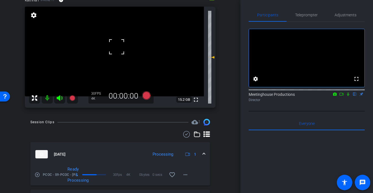
click at [117, 47] on div at bounding box center [117, 47] width 14 height 14
click at [106, 46] on video at bounding box center [114, 52] width 179 height 90
click at [106, 46] on div at bounding box center [106, 46] width 14 height 14
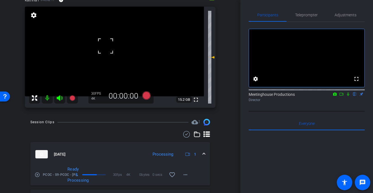
click at [106, 46] on div at bounding box center [106, 46] width 14 height 14
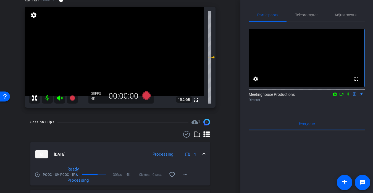
click at [117, 58] on video at bounding box center [114, 52] width 179 height 90
click at [117, 58] on div at bounding box center [118, 58] width 14 height 14
click at [111, 59] on div at bounding box center [118, 58] width 14 height 14
click at [110, 59] on video at bounding box center [114, 52] width 179 height 90
click at [109, 59] on div at bounding box center [110, 59] width 14 height 14
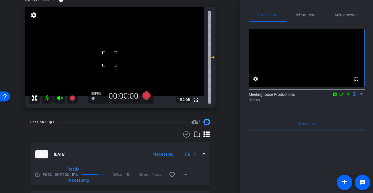
click at [109, 59] on div at bounding box center [110, 59] width 14 height 14
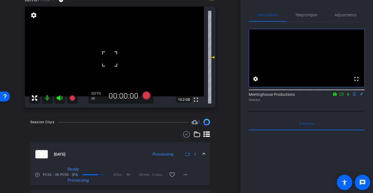
click at [109, 59] on div at bounding box center [110, 59] width 14 height 14
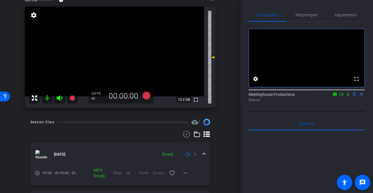
click at [109, 44] on video at bounding box center [114, 52] width 179 height 90
click at [119, 49] on video at bounding box center [114, 52] width 179 height 90
click at [118, 52] on div at bounding box center [119, 49] width 14 height 14
click at [106, 47] on video at bounding box center [114, 52] width 179 height 90
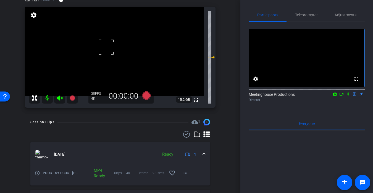
click at [104, 53] on div at bounding box center [106, 47] width 14 height 14
click at [102, 46] on div at bounding box center [106, 47] width 14 height 14
click at [107, 53] on video at bounding box center [114, 52] width 179 height 90
click at [107, 53] on div at bounding box center [107, 53] width 14 height 14
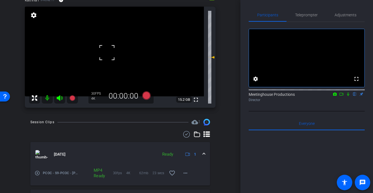
click at [110, 47] on div at bounding box center [107, 53] width 14 height 14
click at [110, 43] on video at bounding box center [114, 52] width 179 height 90
click at [110, 43] on div at bounding box center [110, 43] width 14 height 14
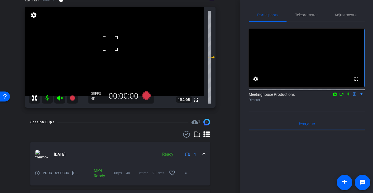
click at [110, 43] on div at bounding box center [110, 43] width 14 height 14
click at [117, 46] on video at bounding box center [114, 52] width 179 height 90
click at [113, 45] on video at bounding box center [114, 52] width 179 height 90
click at [113, 45] on div at bounding box center [113, 45] width 14 height 14
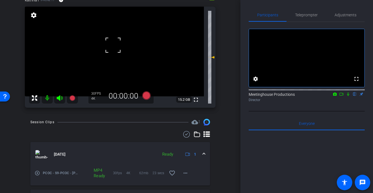
click at [113, 45] on div at bounding box center [113, 45] width 14 height 14
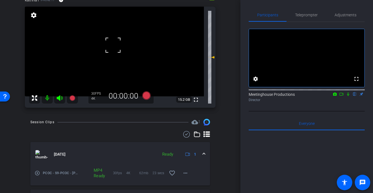
click at [112, 45] on div at bounding box center [113, 45] width 14 height 14
click at [109, 39] on video at bounding box center [114, 52] width 179 height 90
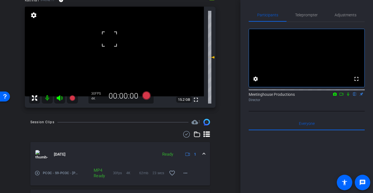
click at [109, 39] on div at bounding box center [110, 39] width 14 height 14
click at [116, 38] on div at bounding box center [110, 39] width 14 height 14
click at [115, 42] on div at bounding box center [110, 39] width 14 height 14
click at [111, 48] on video at bounding box center [114, 52] width 179 height 90
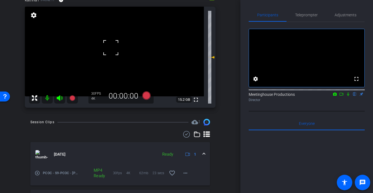
click at [111, 48] on div at bounding box center [111, 48] width 14 height 14
click at [106, 59] on video at bounding box center [114, 52] width 179 height 90
click at [108, 40] on video at bounding box center [114, 52] width 179 height 90
click at [108, 46] on div at bounding box center [108, 40] width 14 height 14
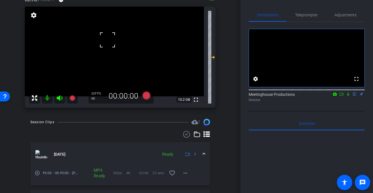
click at [111, 48] on video at bounding box center [114, 52] width 179 height 90
click at [115, 42] on video at bounding box center [114, 52] width 179 height 90
click at [105, 42] on video at bounding box center [114, 52] width 179 height 90
click at [109, 58] on video at bounding box center [114, 52] width 179 height 90
click at [109, 58] on div at bounding box center [109, 58] width 14 height 14
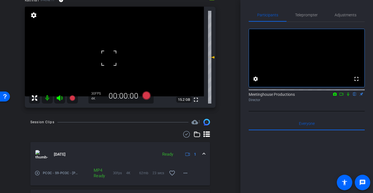
click at [108, 67] on video at bounding box center [114, 52] width 179 height 90
click at [112, 46] on video at bounding box center [114, 52] width 179 height 90
click at [112, 46] on div at bounding box center [113, 46] width 14 height 14
click at [107, 48] on div at bounding box center [113, 46] width 14 height 14
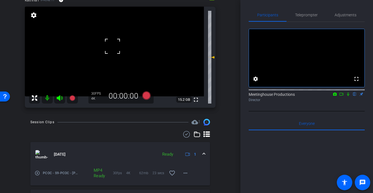
click at [106, 48] on div at bounding box center [113, 46] width 14 height 14
click at [112, 51] on video at bounding box center [114, 52] width 179 height 90
click at [330, 11] on span "Adjustments" at bounding box center [346, 14] width 22 height 13
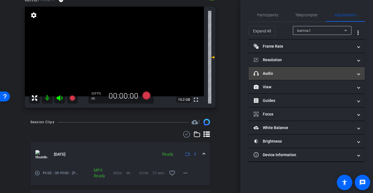
click at [278, 73] on mat-panel-title "headphone icon Audio" at bounding box center [303, 73] width 99 height 6
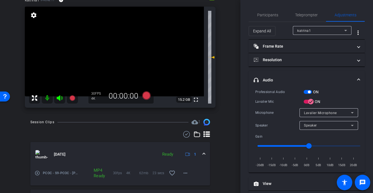
click at [103, 59] on video at bounding box center [114, 52] width 179 height 90
click at [105, 58] on div at bounding box center [112, 51] width 14 height 14
click at [112, 46] on video at bounding box center [114, 52] width 179 height 90
click at [306, 11] on span "Teleprompter" at bounding box center [306, 14] width 23 height 13
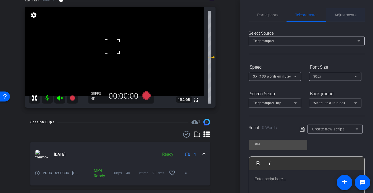
click at [330, 17] on span "Adjustments" at bounding box center [346, 14] width 22 height 13
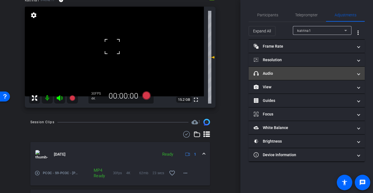
click at [276, 75] on mat-panel-title "headphone icon Audio" at bounding box center [303, 73] width 99 height 6
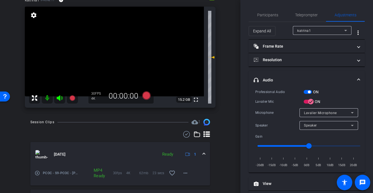
click at [113, 50] on video at bounding box center [114, 52] width 179 height 90
click at [113, 50] on div at bounding box center [113, 50] width 14 height 14
click at [111, 57] on video at bounding box center [114, 52] width 179 height 90
click at [111, 57] on div at bounding box center [111, 57] width 14 height 14
click at [112, 48] on video at bounding box center [114, 52] width 179 height 90
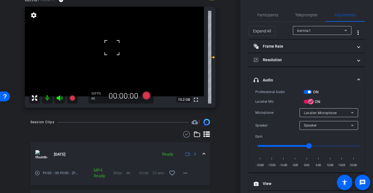
click at [112, 46] on div at bounding box center [112, 48] width 14 height 14
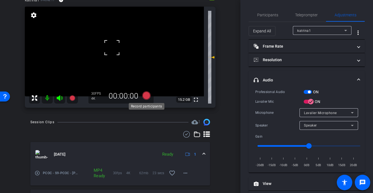
click at [148, 97] on icon at bounding box center [146, 95] width 8 height 8
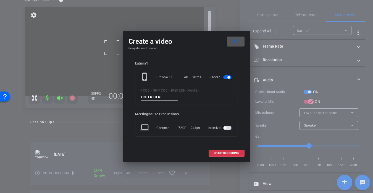
click at [162, 98] on input at bounding box center [159, 97] width 37 height 7
type input "903 story 1"
click at [237, 154] on span "START RECORDING" at bounding box center [226, 152] width 24 height 3
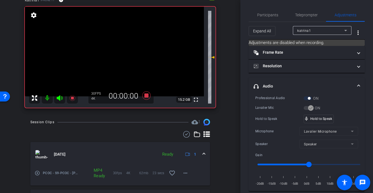
click at [112, 44] on video at bounding box center [114, 52] width 179 height 90
click at [112, 44] on div at bounding box center [112, 48] width 14 height 14
click at [109, 39] on video at bounding box center [114, 52] width 179 height 90
click at [109, 39] on div at bounding box center [113, 45] width 14 height 14
click at [112, 44] on div at bounding box center [109, 39] width 14 height 14
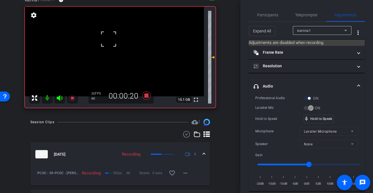
click at [112, 44] on div at bounding box center [109, 39] width 14 height 14
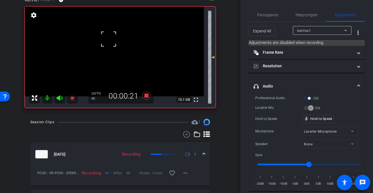
click at [112, 44] on div at bounding box center [109, 39] width 14 height 14
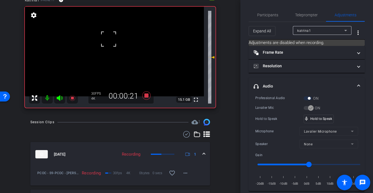
click at [112, 44] on div at bounding box center [109, 39] width 14 height 14
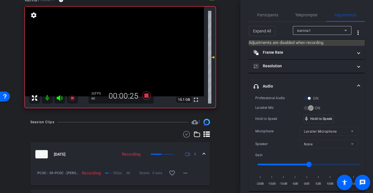
click at [120, 44] on video at bounding box center [114, 52] width 179 height 90
click at [120, 44] on div at bounding box center [120, 44] width 14 height 14
click at [118, 45] on div at bounding box center [120, 44] width 14 height 14
click at [109, 45] on video at bounding box center [114, 52] width 179 height 90
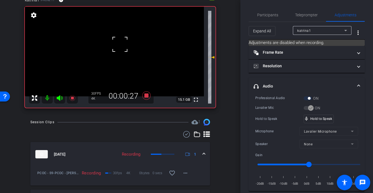
click at [113, 45] on div at bounding box center [120, 44] width 14 height 14
click at [110, 45] on video at bounding box center [114, 52] width 179 height 90
click at [110, 45] on div at bounding box center [109, 45] width 14 height 14
click at [110, 45] on div at bounding box center [110, 45] width 14 height 14
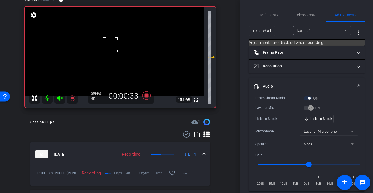
click at [110, 45] on div at bounding box center [110, 45] width 14 height 14
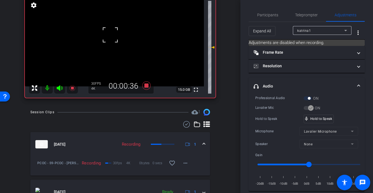
scroll to position [10, 0]
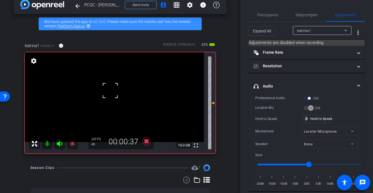
click at [109, 91] on div at bounding box center [110, 90] width 14 height 14
click at [109, 91] on div "fullscreen settings 15.0 GB" at bounding box center [120, 102] width 191 height 101
click at [109, 91] on video at bounding box center [114, 97] width 179 height 90
click at [109, 91] on div at bounding box center [110, 90] width 14 height 14
click at [109, 91] on div at bounding box center [109, 91] width 14 height 14
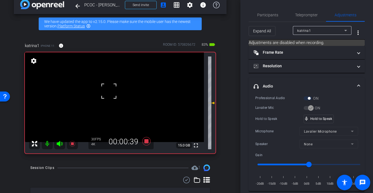
click at [109, 91] on div at bounding box center [109, 91] width 14 height 14
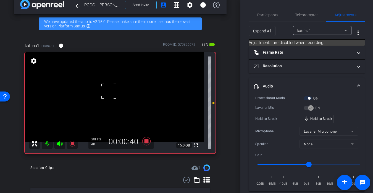
click at [109, 91] on div at bounding box center [109, 91] width 14 height 14
click at [110, 90] on video at bounding box center [114, 97] width 179 height 90
click at [110, 90] on div at bounding box center [110, 90] width 14 height 14
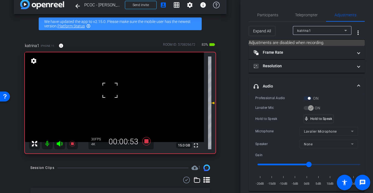
click at [110, 90] on div at bounding box center [110, 90] width 14 height 14
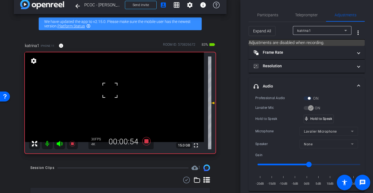
click at [110, 90] on div at bounding box center [110, 90] width 14 height 14
click at [110, 90] on div "fullscreen settings 15.0 GB" at bounding box center [120, 102] width 191 height 101
click at [110, 90] on video at bounding box center [114, 97] width 179 height 90
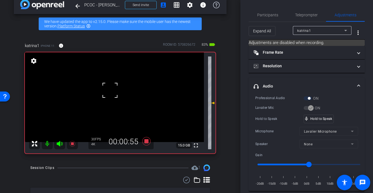
click at [110, 90] on div at bounding box center [110, 90] width 14 height 14
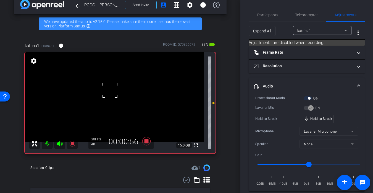
click at [110, 90] on div at bounding box center [110, 90] width 14 height 14
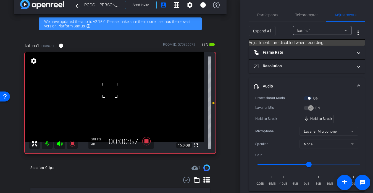
click at [110, 90] on div at bounding box center [110, 90] width 14 height 14
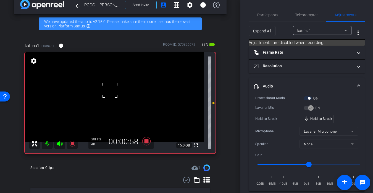
click at [110, 90] on div at bounding box center [110, 90] width 14 height 14
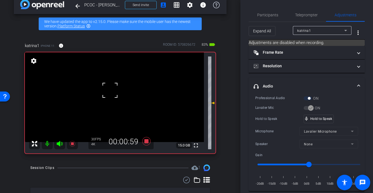
click at [110, 90] on div at bounding box center [110, 90] width 14 height 14
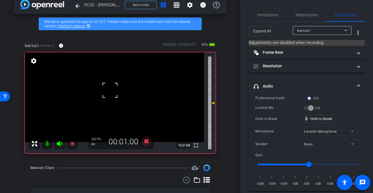
click at [110, 90] on div at bounding box center [110, 90] width 14 height 14
click at [273, 13] on span "Participants" at bounding box center [267, 15] width 21 height 4
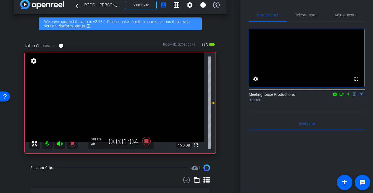
click at [330, 96] on icon at bounding box center [341, 94] width 4 height 4
click at [330, 13] on span "Adjustments" at bounding box center [346, 15] width 22 height 4
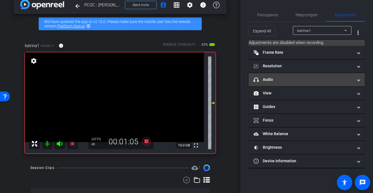
click at [282, 79] on mat-panel-title "headphone icon Audio" at bounding box center [303, 80] width 99 height 6
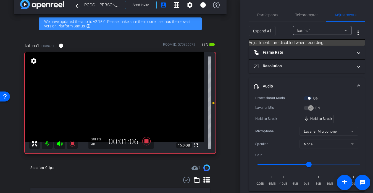
click at [107, 87] on video at bounding box center [114, 97] width 179 height 90
click at [107, 87] on div at bounding box center [107, 87] width 14 height 14
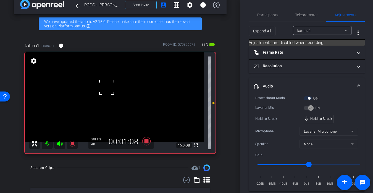
click at [107, 87] on div at bounding box center [107, 87] width 14 height 14
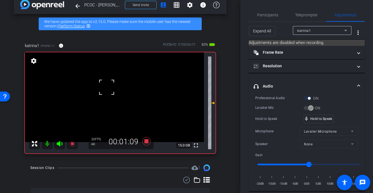
click at [107, 87] on div at bounding box center [107, 87] width 14 height 14
click at [109, 88] on div at bounding box center [107, 87] width 14 height 14
click at [111, 90] on div at bounding box center [107, 87] width 14 height 14
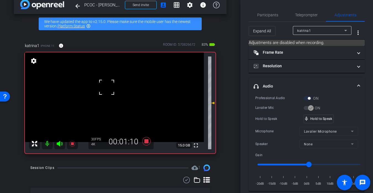
click at [111, 90] on div at bounding box center [107, 87] width 14 height 14
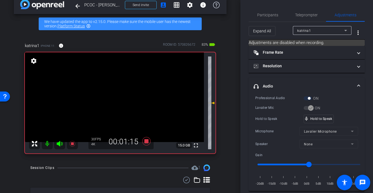
click at [111, 90] on video at bounding box center [114, 97] width 179 height 90
click at [111, 90] on div at bounding box center [111, 90] width 14 height 14
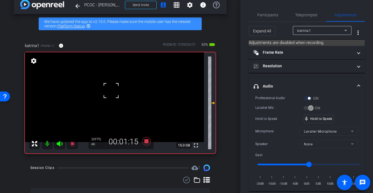
click at [111, 90] on div at bounding box center [111, 90] width 14 height 14
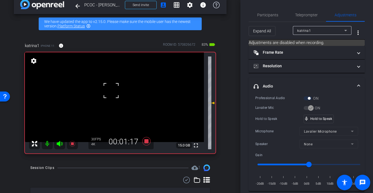
click at [111, 90] on div at bounding box center [111, 90] width 14 height 14
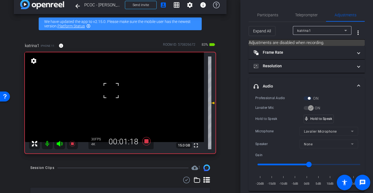
click at [111, 90] on div at bounding box center [111, 90] width 14 height 14
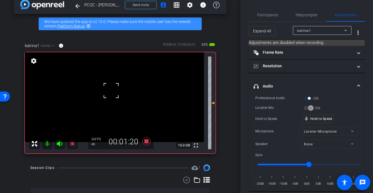
click
drag, startPoint x: 332, startPoint y: 117, endPoint x: 326, endPoint y: 118, distance: 6.4
drag, startPoint x: 330, startPoint y: 119, endPoint x: 327, endPoint y: 119, distance: 3.3
drag, startPoint x: 332, startPoint y: 118, endPoint x: 328, endPoint y: 119, distance: 4.4
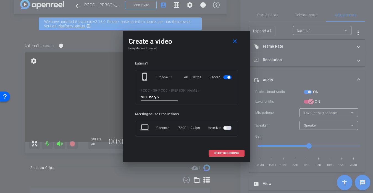
type input "903 story 2"
type input "903 story 4"
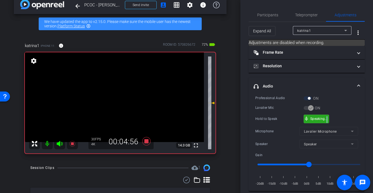
drag, startPoint x: 331, startPoint y: 117, endPoint x: 326, endPoint y: 118, distance: 4.8
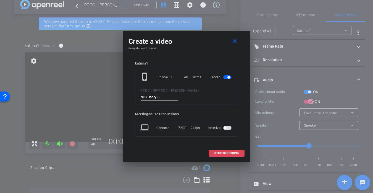
type input "903 story 6"
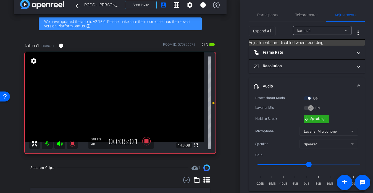
drag, startPoint x: 330, startPoint y: 117, endPoint x: 327, endPoint y: 117, distance: 2.8
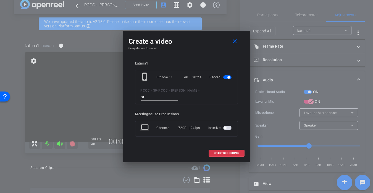
type input "s"
type input "903 story 7"
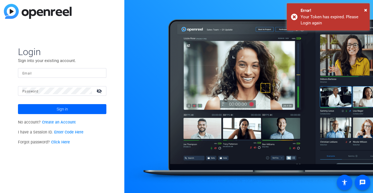
type input "[EMAIL_ADDRESS][DOMAIN_NAME]"
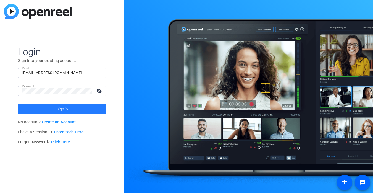
click at [98, 104] on span at bounding box center [62, 108] width 88 height 13
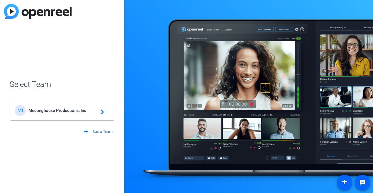
click at [82, 113] on div "MI Meetinghouse Productions, Inc navigate_next" at bounding box center [62, 110] width 95 height 11
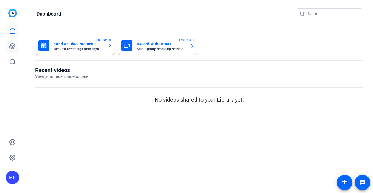
click at [15, 48] on icon at bounding box center [12, 46] width 7 height 7
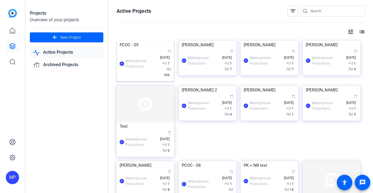
click at [137, 41] on img at bounding box center [145, 41] width 57 height 0
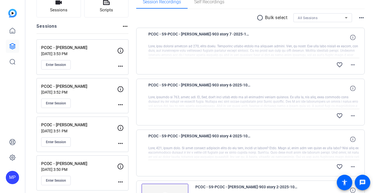
scroll to position [58, 0]
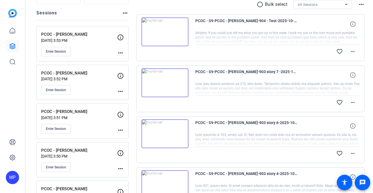
click at [163, 31] on img at bounding box center [165, 31] width 47 height 29
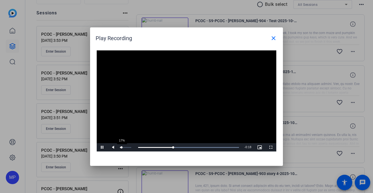
click at [122, 146] on div "17%" at bounding box center [126, 147] width 14 height 8
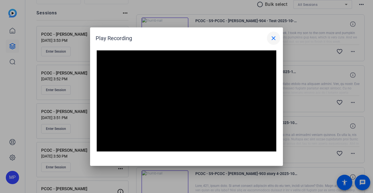
click at [276, 37] on mat-icon "close" at bounding box center [273, 38] width 7 height 7
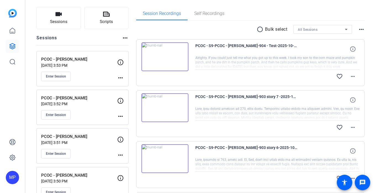
scroll to position [77, 0]
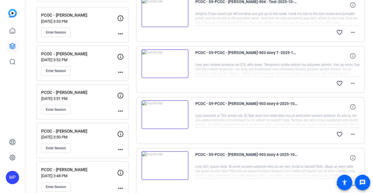
click at [161, 67] on img at bounding box center [165, 63] width 47 height 29
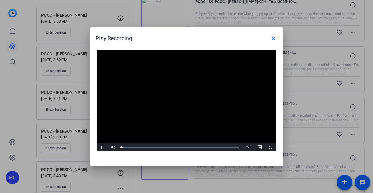
click at [183, 100] on video "Video Player" at bounding box center [187, 100] width 180 height 101
drag, startPoint x: 131, startPoint y: 146, endPoint x: 123, endPoint y: 146, distance: 8.6
click at [123, 147] on div "Volume Level" at bounding box center [121, 147] width 3 height 1
click at [321, 111] on div at bounding box center [186, 96] width 373 height 193
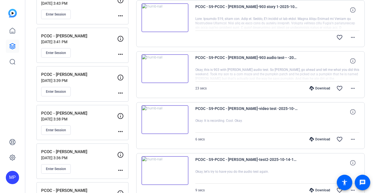
scroll to position [251, 0]
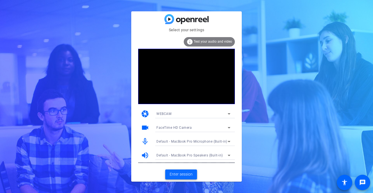
click at [187, 173] on span "Enter session" at bounding box center [181, 174] width 23 height 6
click at [188, 179] on span at bounding box center [181, 173] width 32 height 13
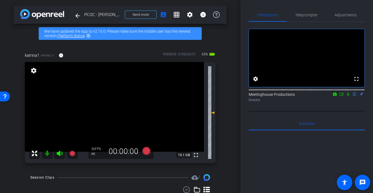
click at [60, 155] on icon at bounding box center [60, 153] width 6 height 6
click at [80, 14] on mat-icon "arrow_back" at bounding box center [77, 15] width 7 height 7
